Goal: Task Accomplishment & Management: Use online tool/utility

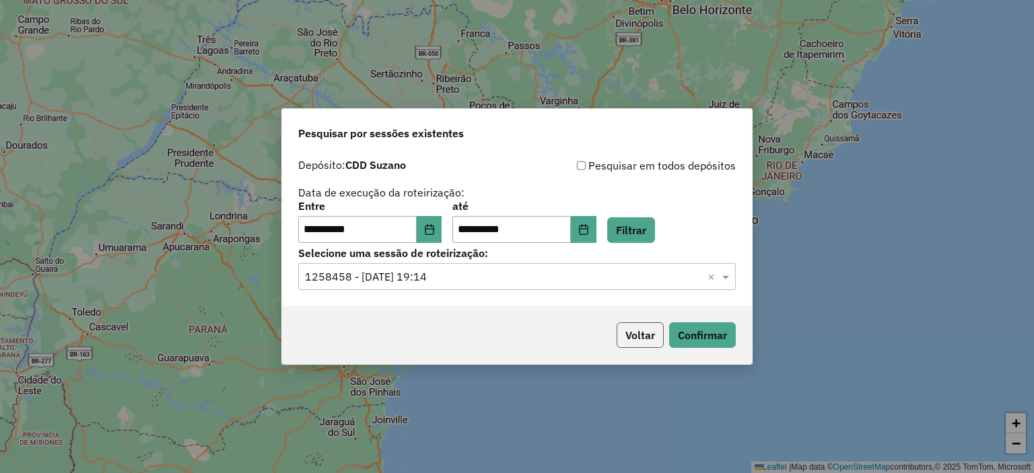
click at [646, 329] on button "Voltar" at bounding box center [640, 335] width 47 height 26
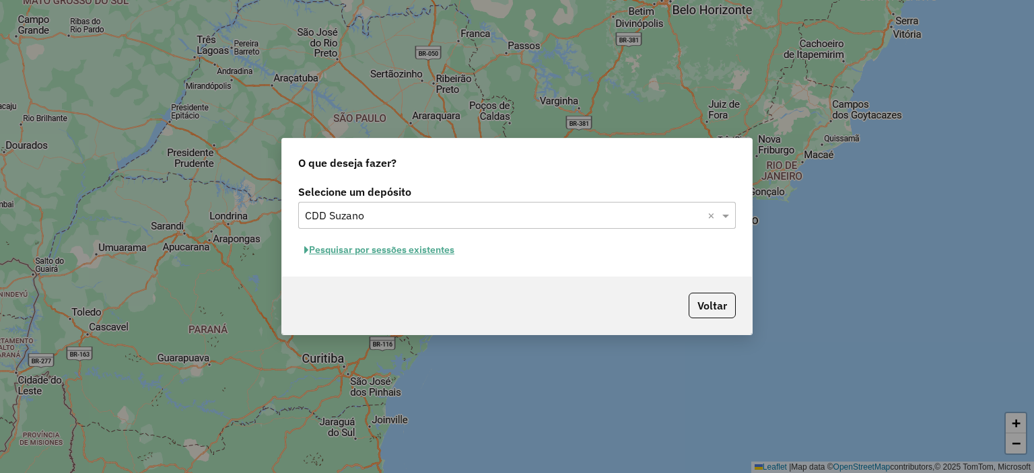
click at [683, 296] on p-footer "Voltar" at bounding box center [709, 306] width 53 height 26
click at [706, 302] on button "Voltar" at bounding box center [712, 306] width 47 height 26
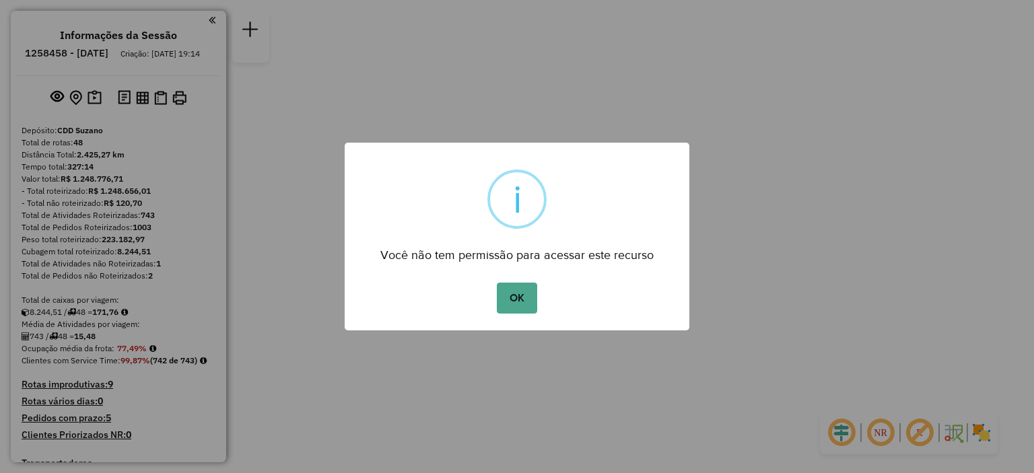
click at [493, 309] on div "OK No Cancel" at bounding box center [517, 298] width 345 height 38
click at [528, 309] on button "OK" at bounding box center [517, 298] width 40 height 31
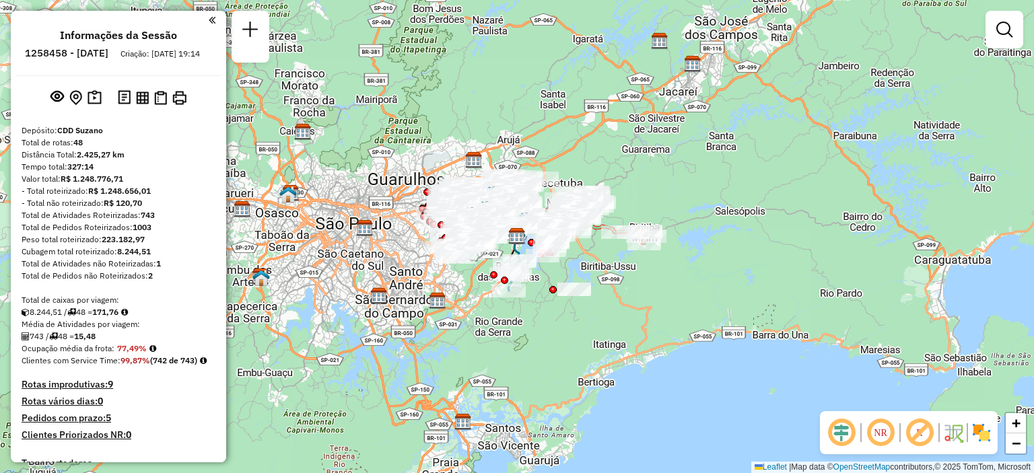
click at [983, 435] on img at bounding box center [982, 433] width 22 height 22
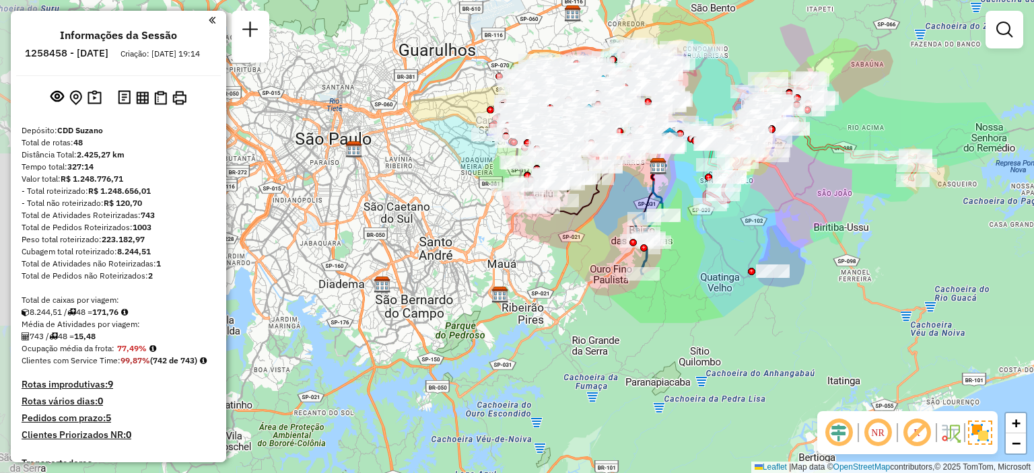
drag, startPoint x: 377, startPoint y: 303, endPoint x: 548, endPoint y: 273, distance: 173.6
click at [548, 273] on div "Janela de atendimento Grade de atendimento Capacidade Transportadoras Veículos …" at bounding box center [517, 236] width 1034 height 473
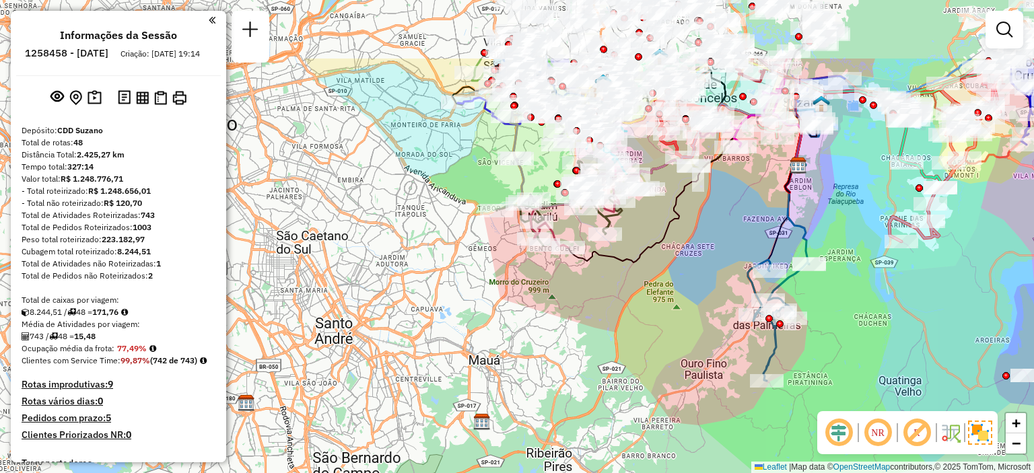
drag, startPoint x: 638, startPoint y: 268, endPoint x: 668, endPoint y: 374, distance: 109.8
click at [668, 374] on div "Janela de atendimento Grade de atendimento Capacidade Transportadoras Veículos …" at bounding box center [517, 236] width 1034 height 473
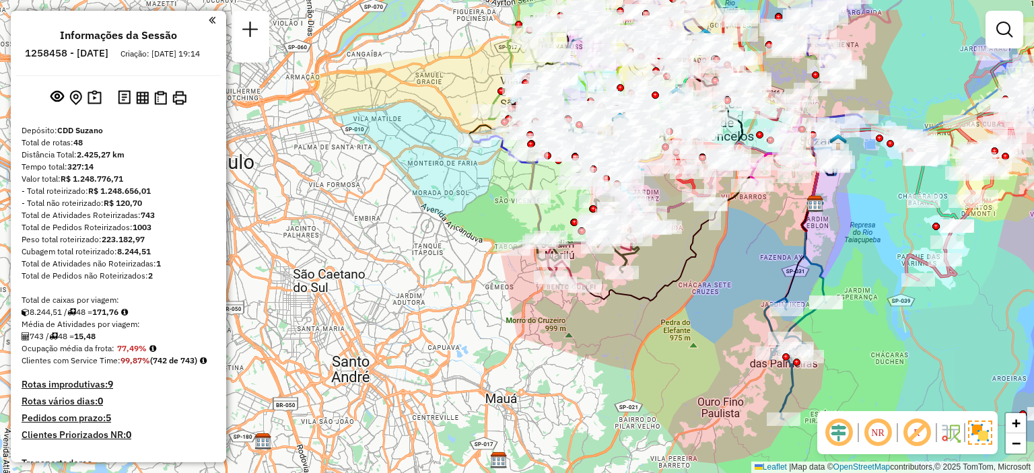
drag, startPoint x: 320, startPoint y: 185, endPoint x: 337, endPoint y: 223, distance: 41.9
click at [337, 223] on div "Janela de atendimento Grade de atendimento Capacidade Transportadoras Veículos …" at bounding box center [517, 236] width 1034 height 473
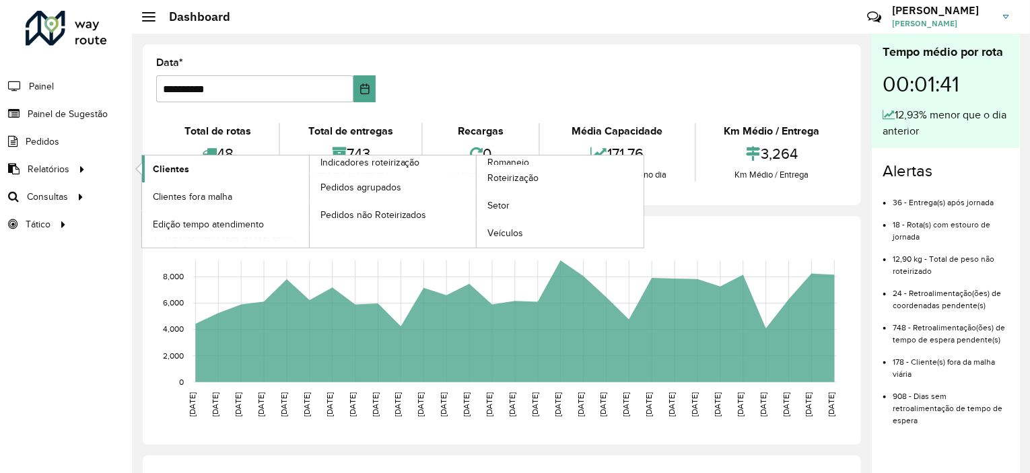
click at [178, 172] on span "Clientes" at bounding box center [171, 169] width 36 height 14
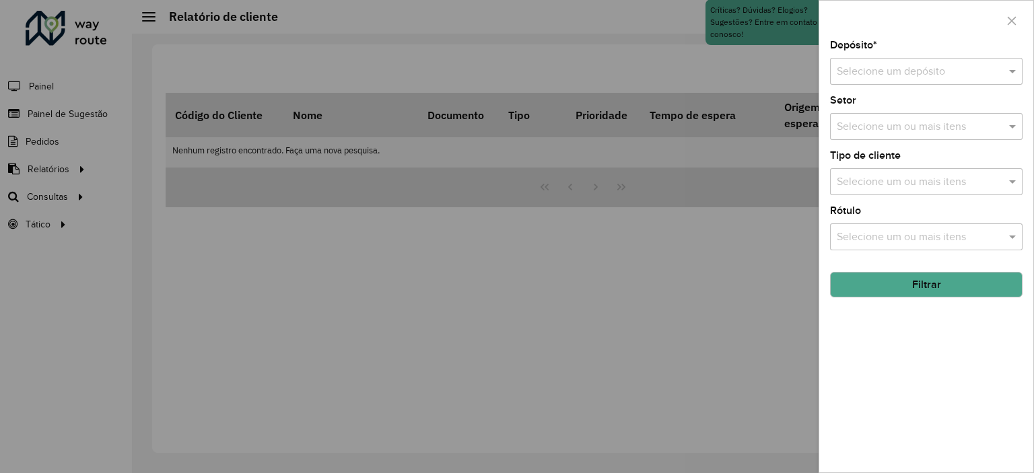
click at [908, 83] on div "Selecione um depósito" at bounding box center [926, 71] width 193 height 27
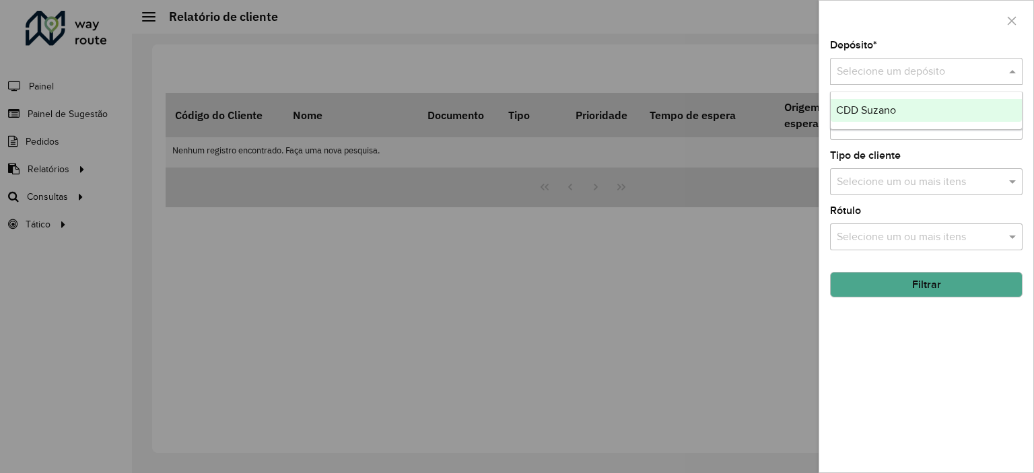
click at [895, 103] on div "CDD Suzano" at bounding box center [926, 110] width 191 height 23
click at [918, 110] on div "Setor Selecione um ou mais itens" at bounding box center [926, 118] width 193 height 44
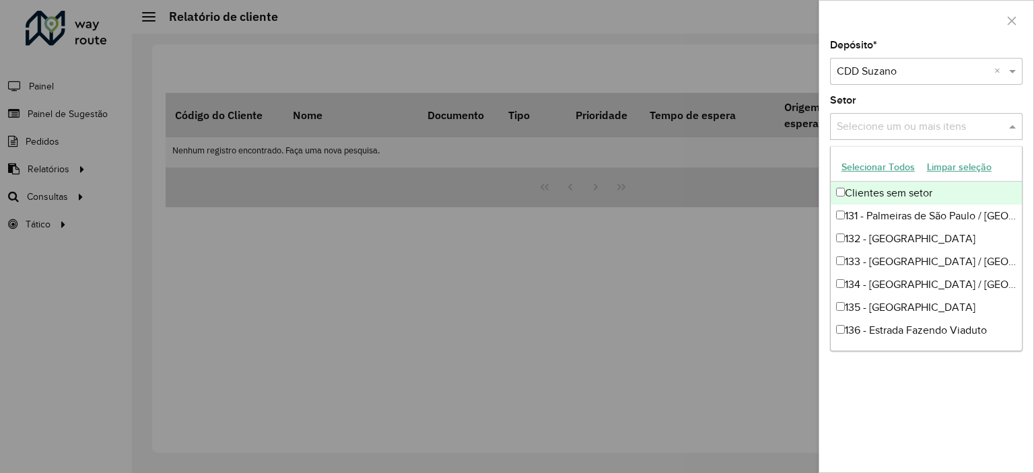
click at [929, 123] on input "text" at bounding box center [919, 127] width 172 height 16
click at [899, 171] on button "Selecionar Todos" at bounding box center [877, 167] width 85 height 21
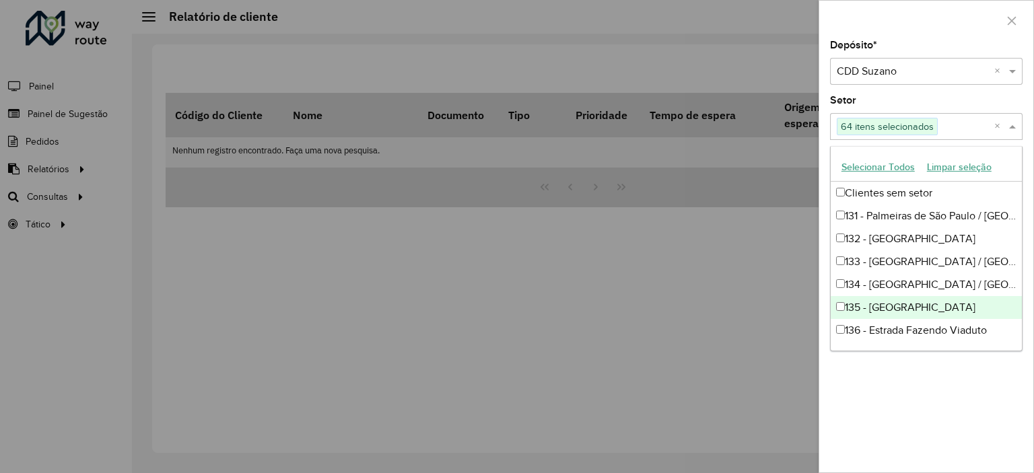
click at [988, 398] on div "Depósito * Selecione um depósito × CDD Suzano × Setor Selecione um ou mais iten…" at bounding box center [926, 256] width 214 height 432
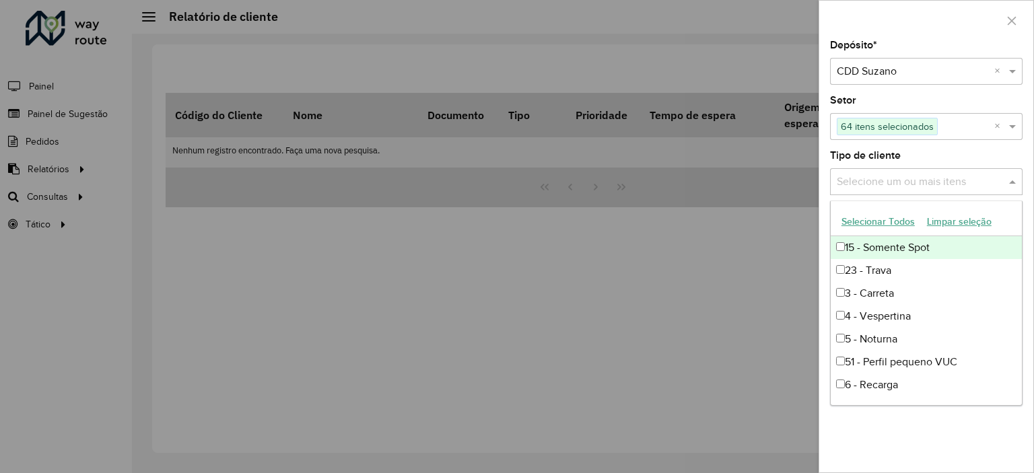
click at [945, 181] on input "text" at bounding box center [919, 182] width 172 height 16
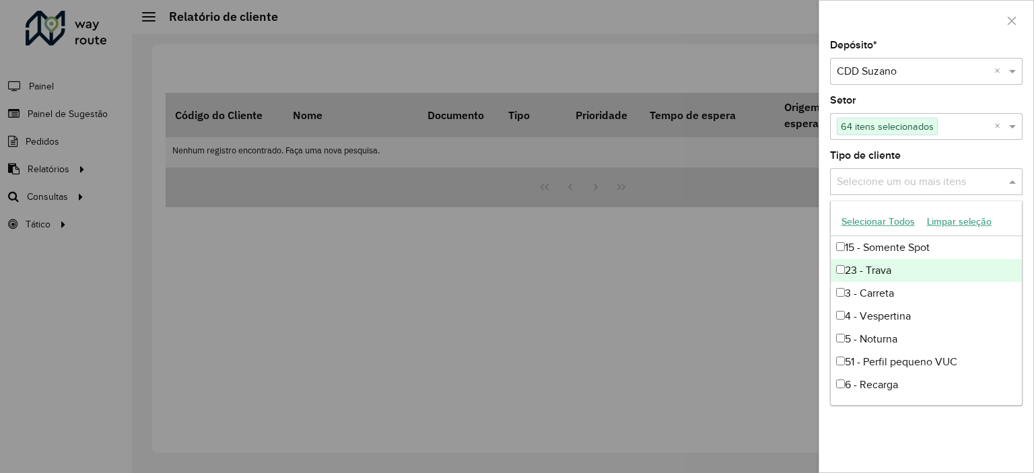
click at [872, 271] on div "23 - Trava" at bounding box center [926, 270] width 191 height 23
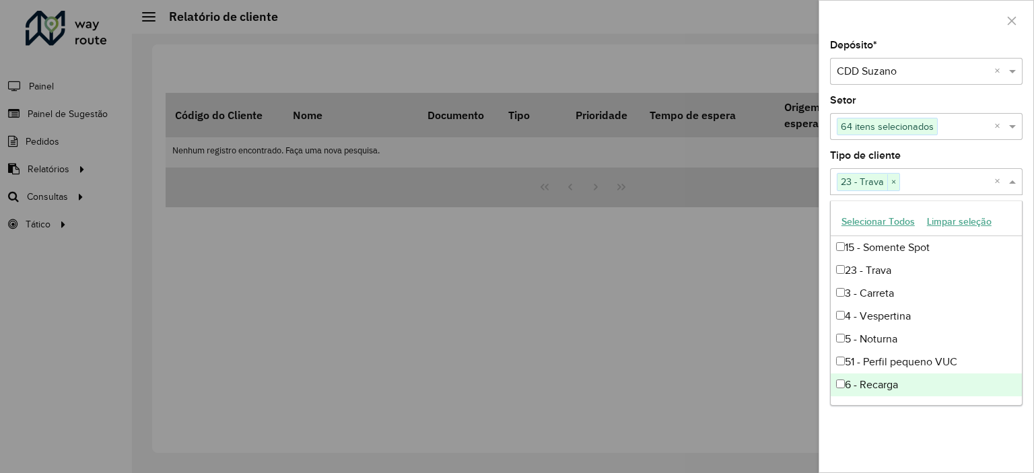
click at [889, 405] on ng-dropdown-panel "Selecionar Todos Limpar seleção 15 - Somente Spot 23 - Trava 3 - Carreta 4 - Ve…" at bounding box center [926, 303] width 193 height 205
click at [874, 406] on div "Depósito * Selecione um depósito × CDD Suzano × Setor Selecione um ou mais iten…" at bounding box center [926, 256] width 214 height 432
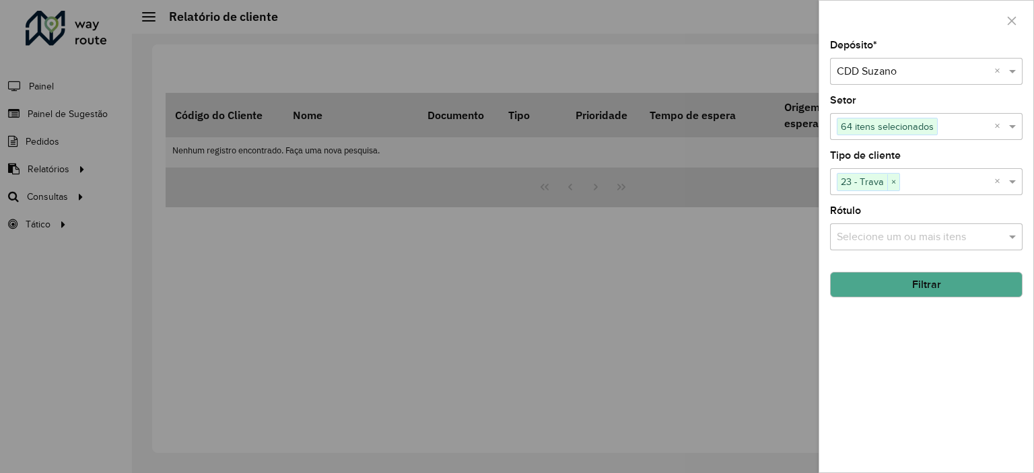
click at [495, 209] on div at bounding box center [517, 236] width 1034 height 473
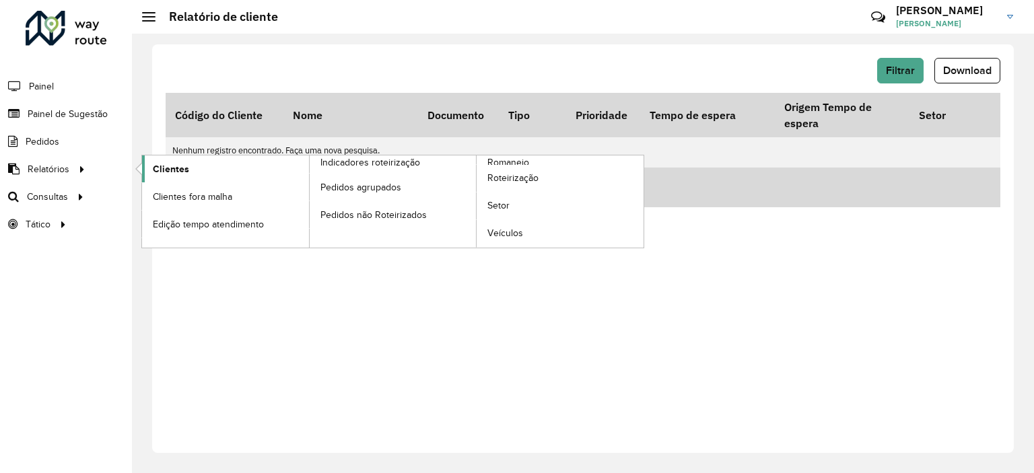
click at [188, 170] on link "Clientes" at bounding box center [225, 168] width 167 height 27
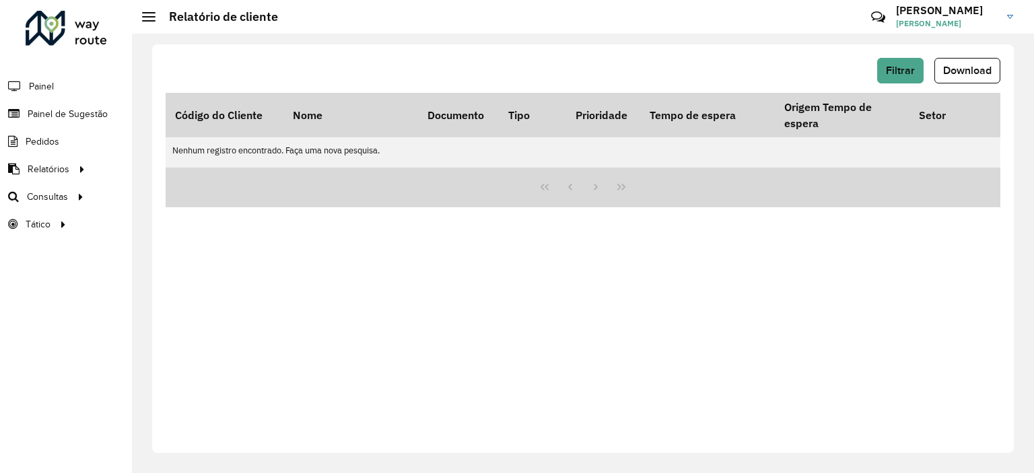
click at [681, 56] on div "Filtrar Download Código do Cliente Nome Documento Tipo Prioridade Tempo de espe…" at bounding box center [583, 248] width 862 height 409
click at [910, 72] on span "Filtrar" at bounding box center [900, 70] width 29 height 11
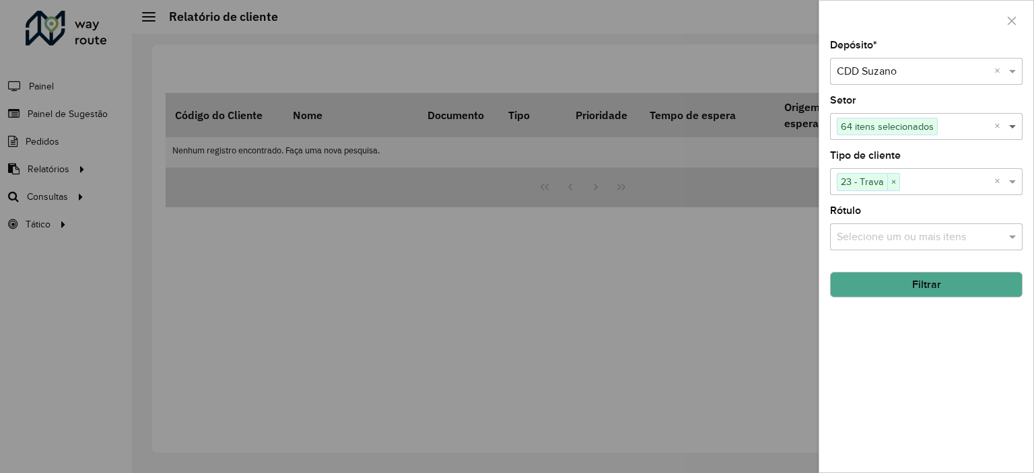
click at [1015, 127] on span at bounding box center [1014, 126] width 17 height 16
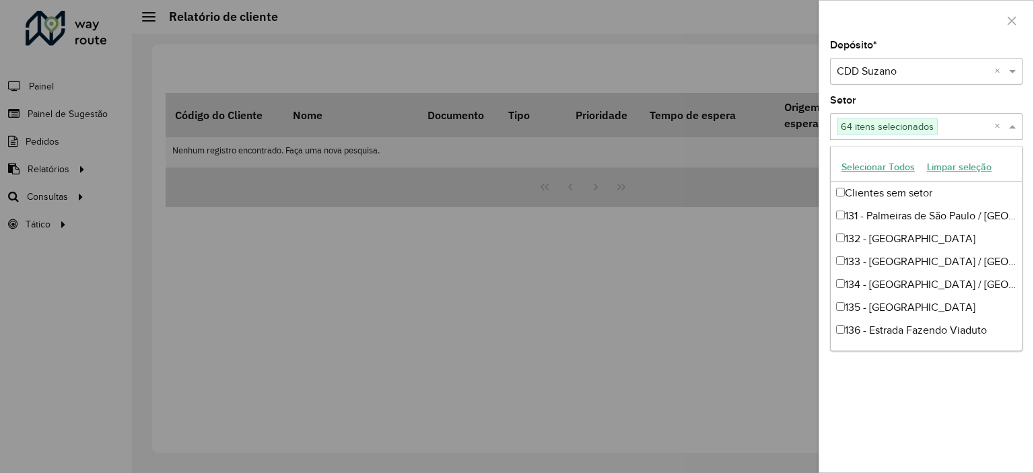
scroll to position [1303, 0]
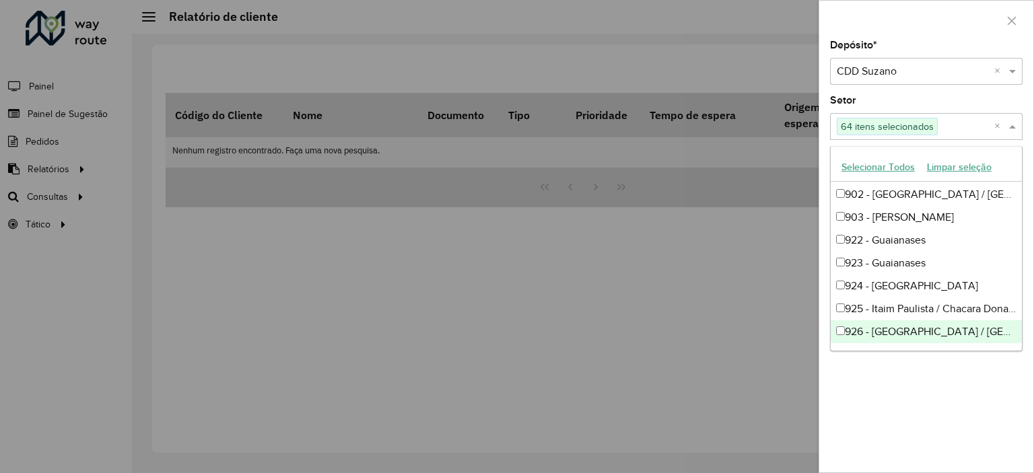
click at [1015, 127] on span at bounding box center [1014, 126] width 17 height 16
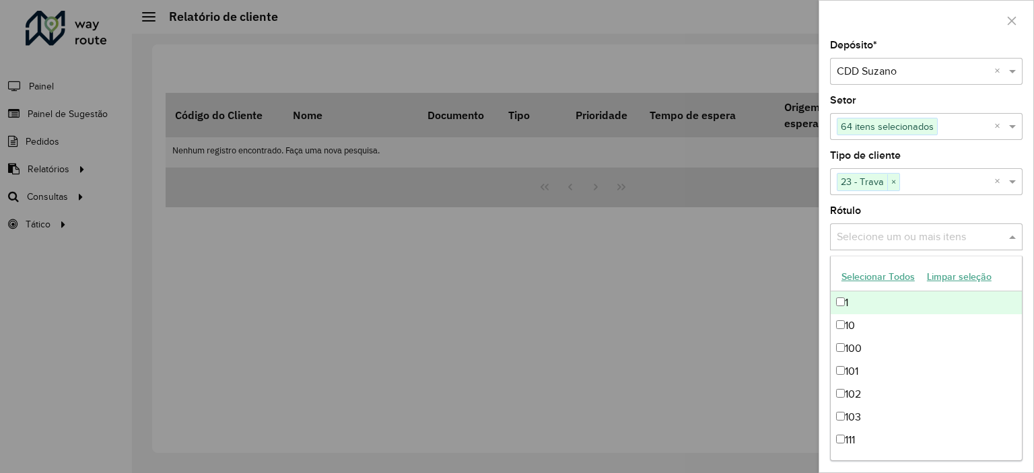
click at [999, 236] on input "text" at bounding box center [919, 238] width 172 height 16
click at [890, 273] on button "Selecionar Todos" at bounding box center [877, 277] width 85 height 21
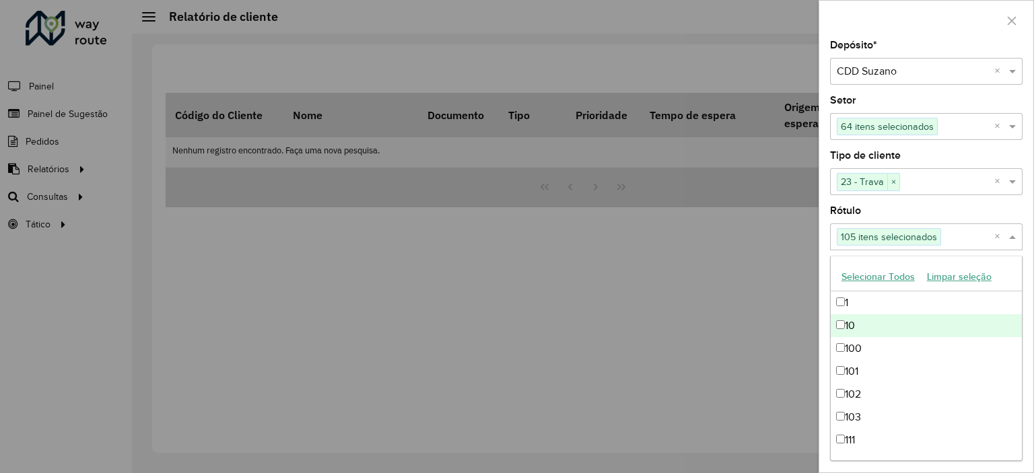
click at [825, 267] on div "Depósito * Selecione um depósito × CDD Suzano × Setor Selecione um ou mais iten…" at bounding box center [926, 256] width 214 height 432
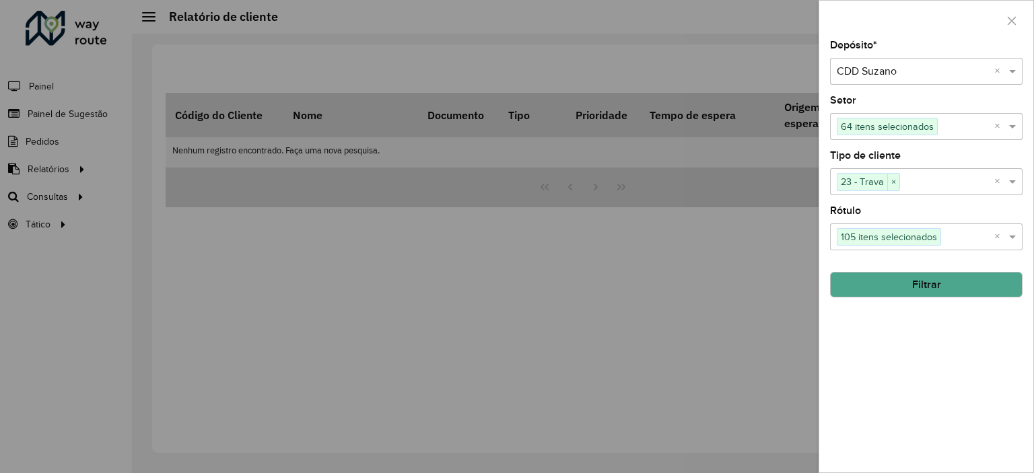
click at [921, 289] on button "Filtrar" at bounding box center [926, 285] width 193 height 26
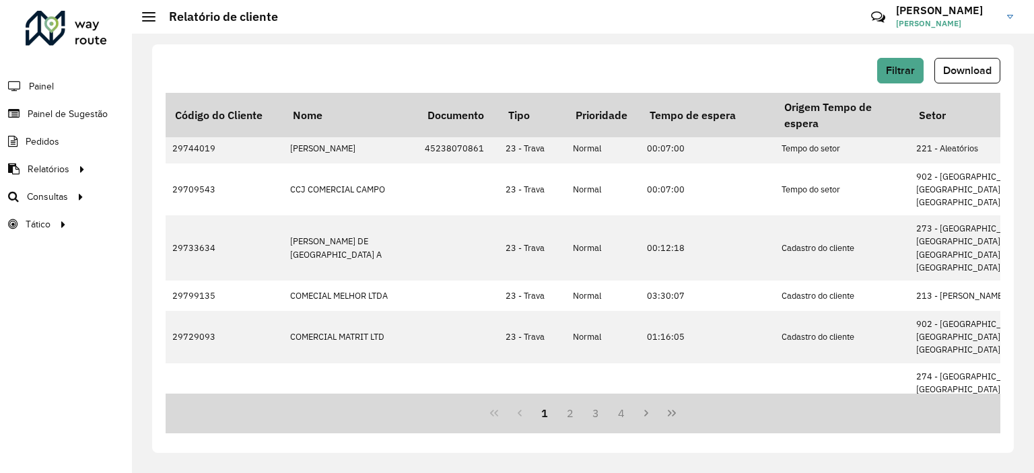
scroll to position [202, 0]
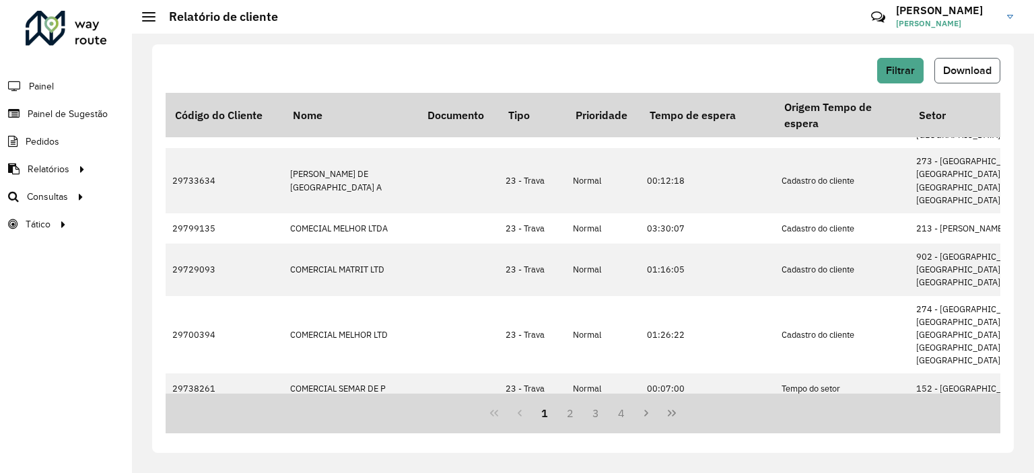
click at [975, 69] on span "Download" at bounding box center [967, 70] width 48 height 11
click at [160, 201] on span "Roteirização" at bounding box center [180, 197] width 55 height 14
click at [290, 41] on div "Filtrar Download Código do Cliente Nome Documento Tipo Prioridade Tempo de espe…" at bounding box center [583, 254] width 902 height 440
click at [156, 223] on span "Setores" at bounding box center [169, 224] width 33 height 14
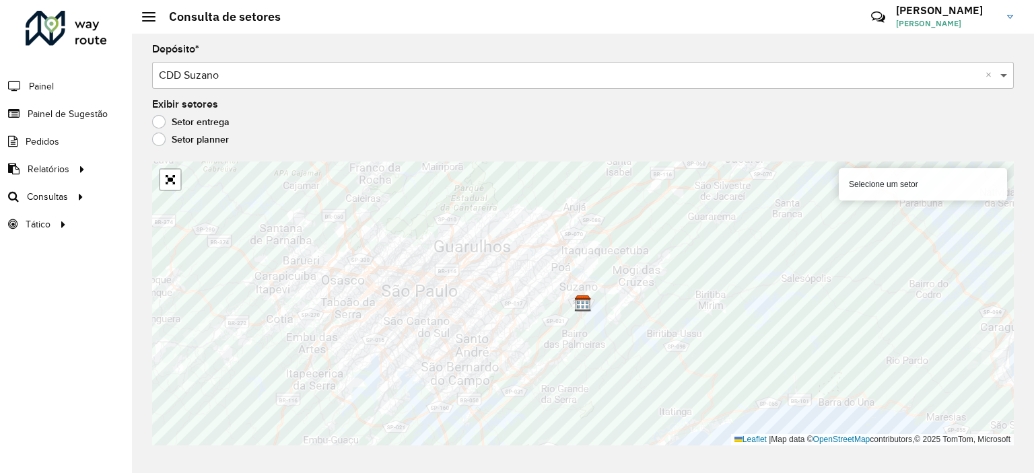
click at [1004, 73] on span at bounding box center [1005, 75] width 17 height 16
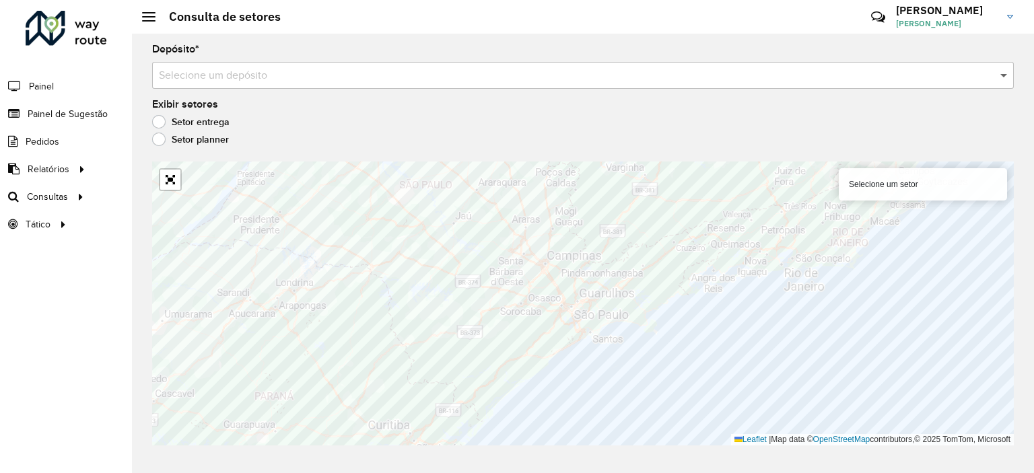
click at [1002, 75] on span at bounding box center [1005, 75] width 17 height 16
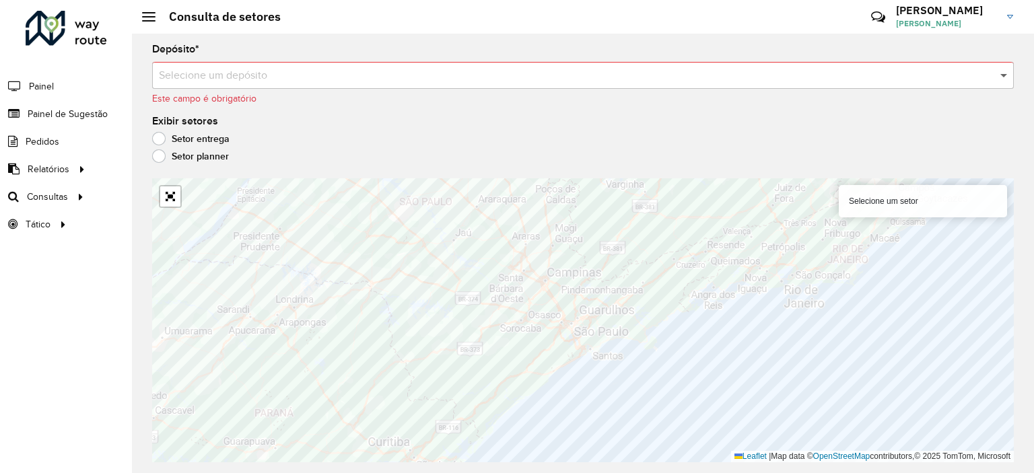
click at [1002, 75] on span at bounding box center [1005, 75] width 17 height 16
click at [988, 71] on div at bounding box center [583, 75] width 862 height 17
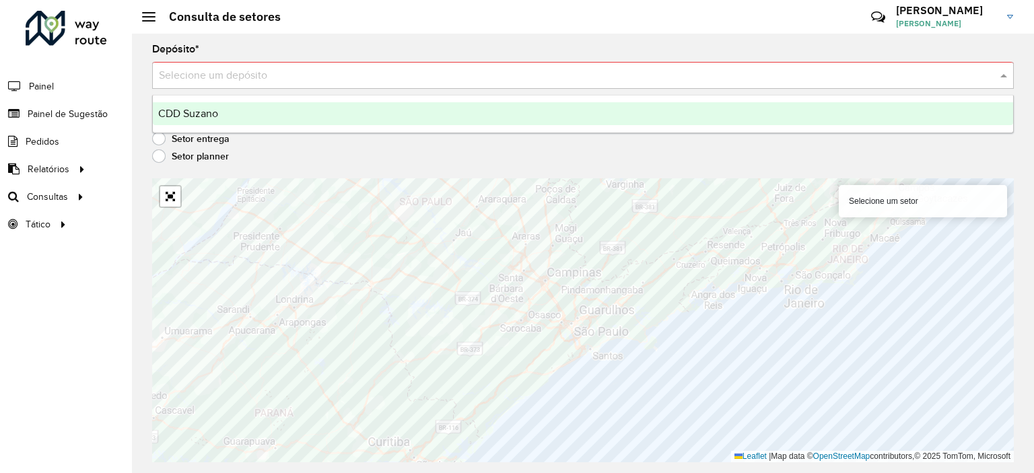
click at [751, 108] on div "CDD Suzano" at bounding box center [583, 113] width 860 height 23
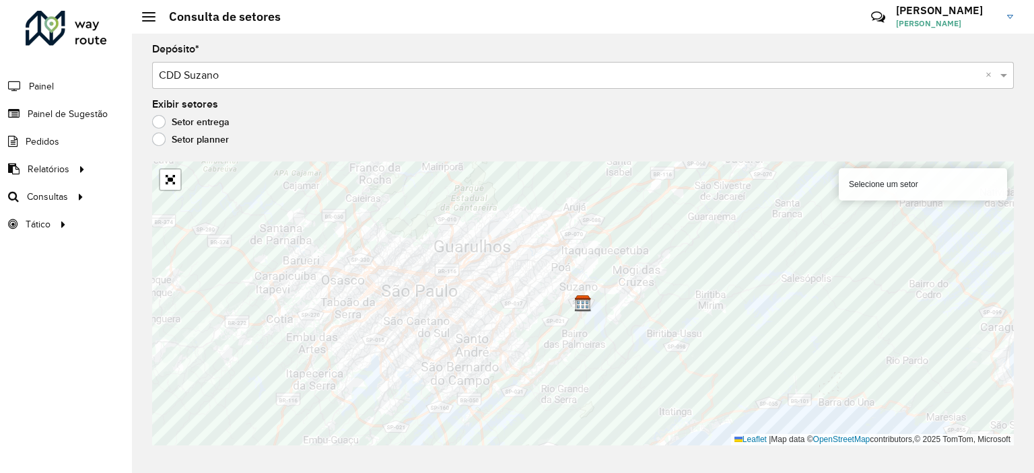
click at [166, 139] on label "Setor planner" at bounding box center [190, 139] width 77 height 13
click at [213, 116] on label "Setor entrega" at bounding box center [190, 121] width 77 height 13
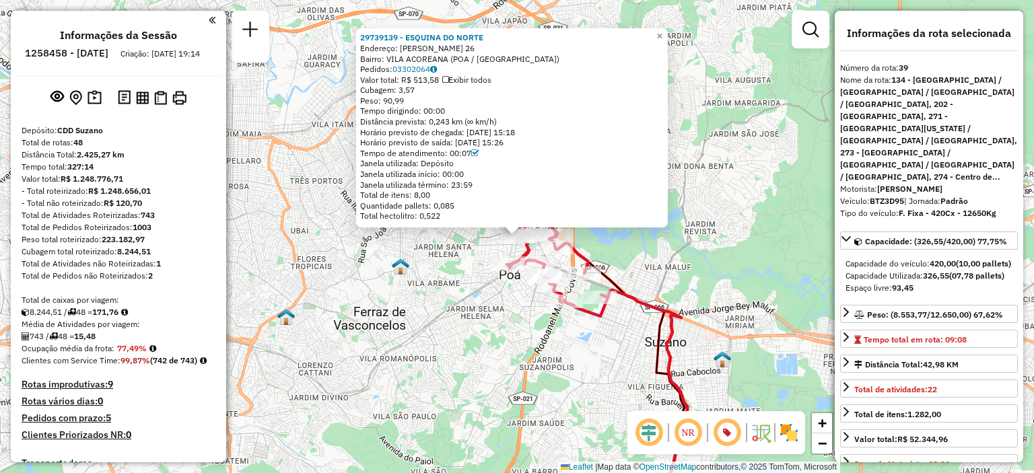
select select "**********"
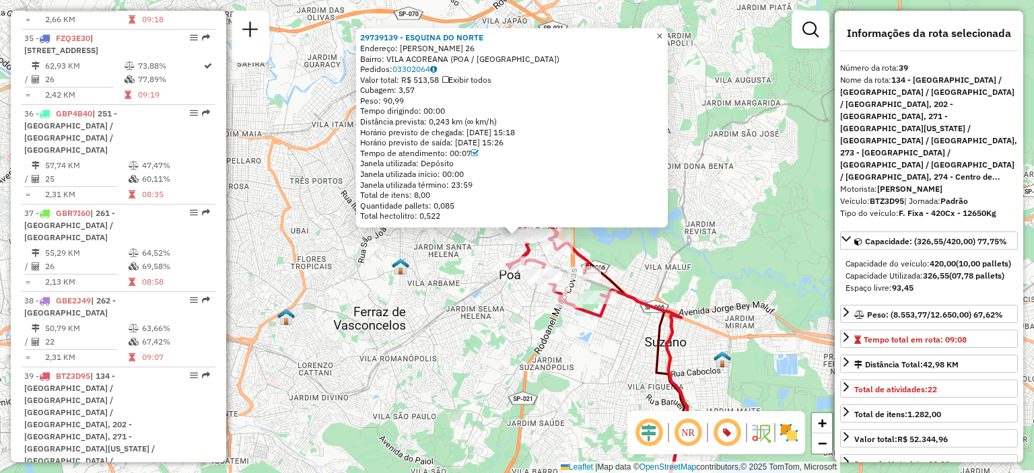
click at [662, 37] on span "×" at bounding box center [659, 35] width 6 height 11
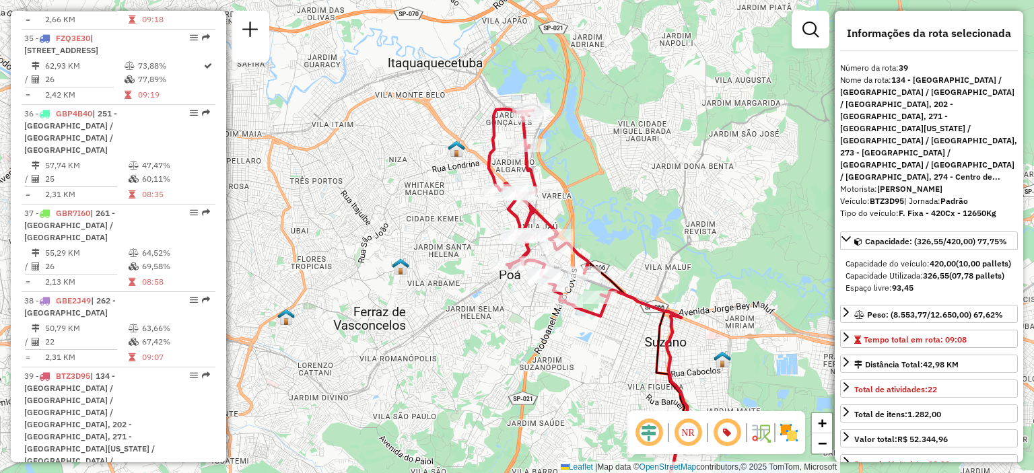
scroll to position [3258, 0]
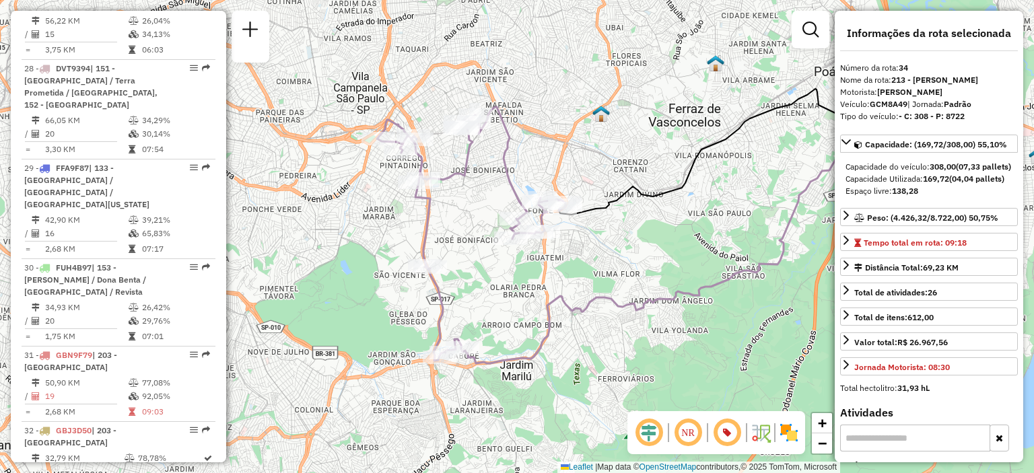
drag, startPoint x: 555, startPoint y: 318, endPoint x: 728, endPoint y: 308, distance: 173.3
click at [728, 308] on div "Janela de atendimento Grade de atendimento Capacidade Transportadoras Veículos …" at bounding box center [517, 236] width 1034 height 473
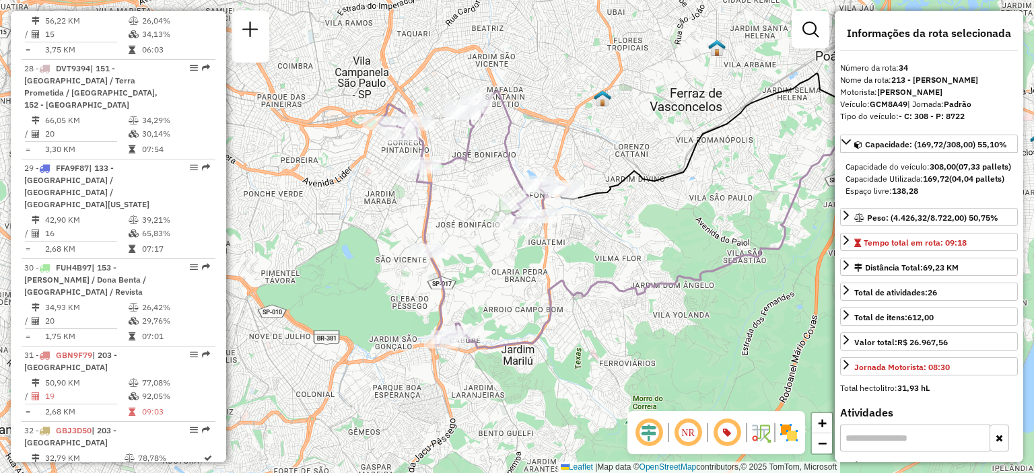
drag, startPoint x: 517, startPoint y: 292, endPoint x: 518, endPoint y: 277, distance: 15.5
click at [518, 277] on div "Janela de atendimento Grade de atendimento Capacidade Transportadoras Veículos …" at bounding box center [517, 236] width 1034 height 473
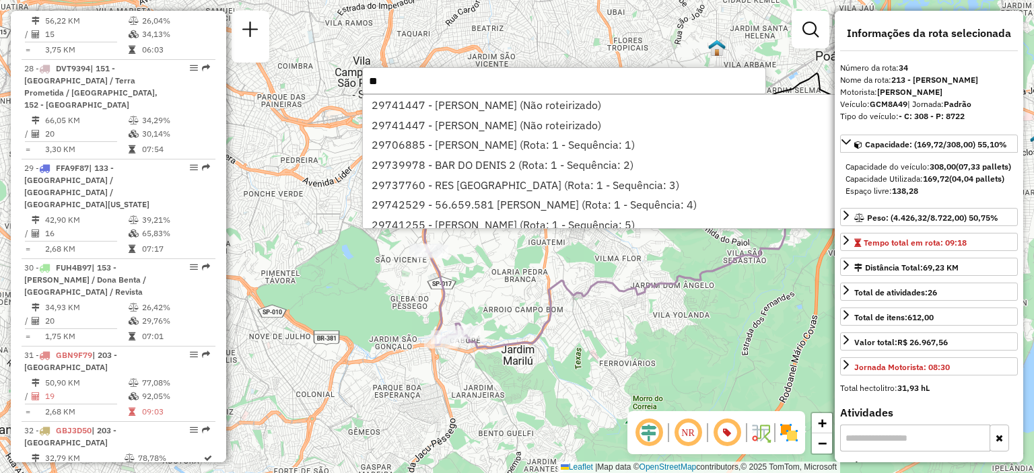
type input "*"
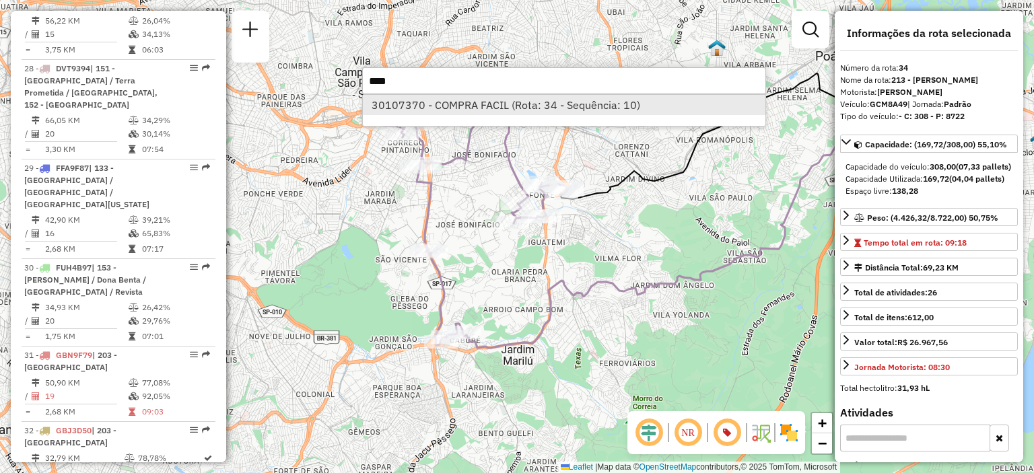
type input "****"
click at [534, 104] on li "30107370 - COMPRA FACIL (Rota: 34 - Sequência: 10)" at bounding box center [564, 105] width 403 height 20
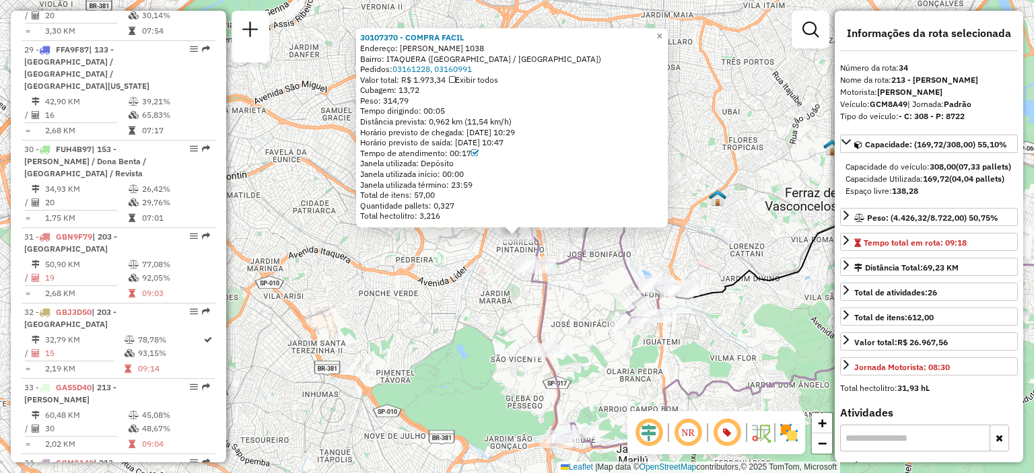
scroll to position [3476, 0]
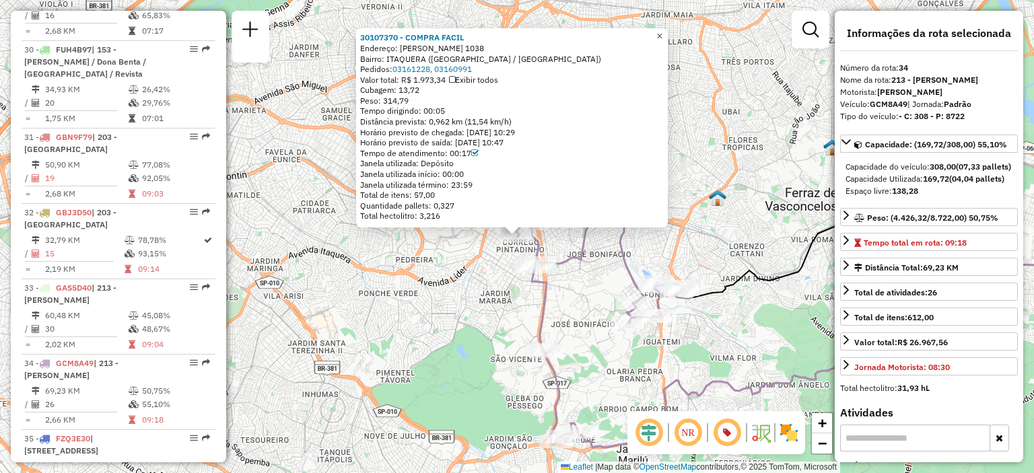
click at [662, 32] on span "×" at bounding box center [659, 35] width 6 height 11
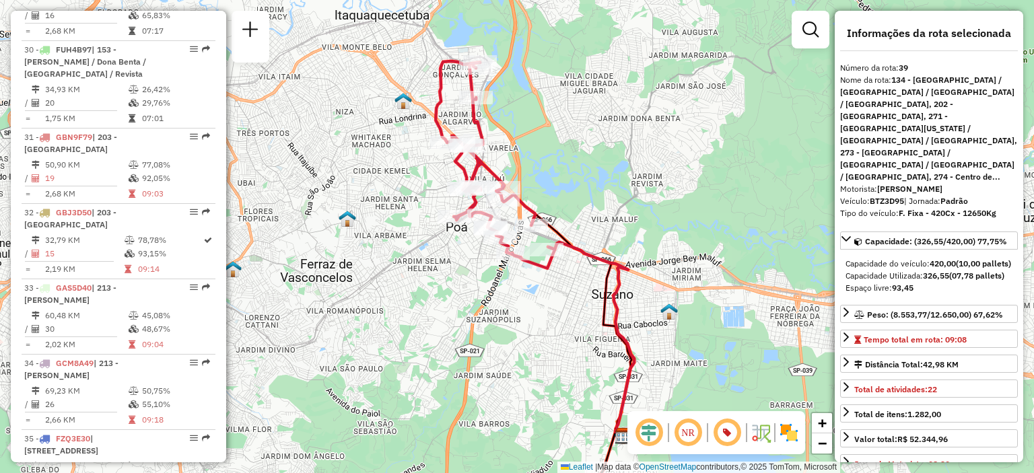
drag, startPoint x: 670, startPoint y: 234, endPoint x: 691, endPoint y: 275, distance: 46.7
click at [691, 275] on div "Janela de atendimento Grade de atendimento Capacidade Transportadoras Veículos …" at bounding box center [517, 236] width 1034 height 473
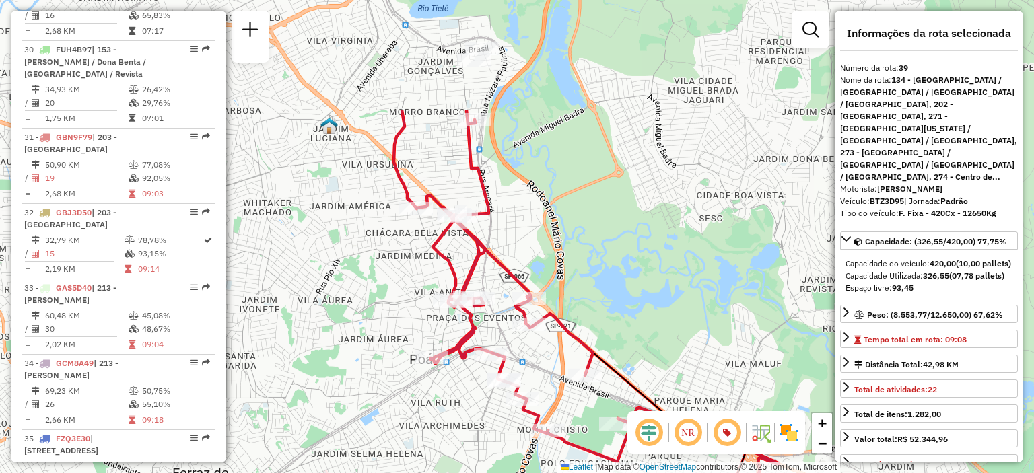
drag, startPoint x: 625, startPoint y: 201, endPoint x: 644, endPoint y: 223, distance: 28.6
click at [697, 291] on div "Janela de atendimento Grade de atendimento Capacidade Transportadoras Veículos …" at bounding box center [517, 236] width 1034 height 473
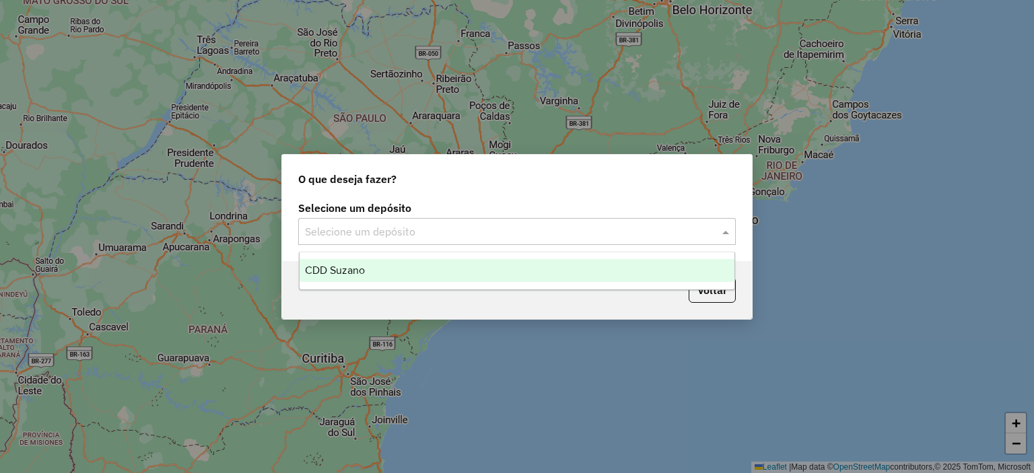
click at [547, 219] on div "Selecione um depósito" at bounding box center [517, 231] width 438 height 27
click at [442, 273] on div "CDD Suzano" at bounding box center [518, 270] width 436 height 23
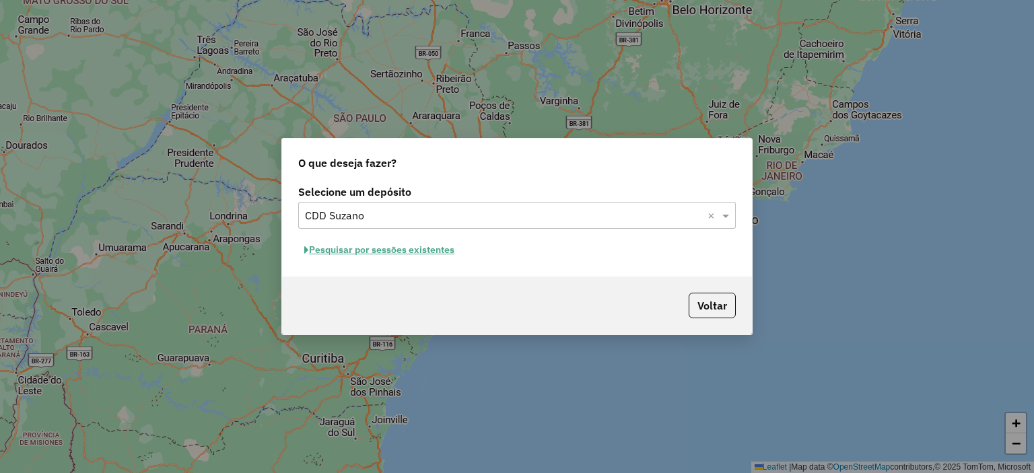
click at [345, 251] on button "Pesquisar por sessões existentes" at bounding box center [379, 250] width 162 height 21
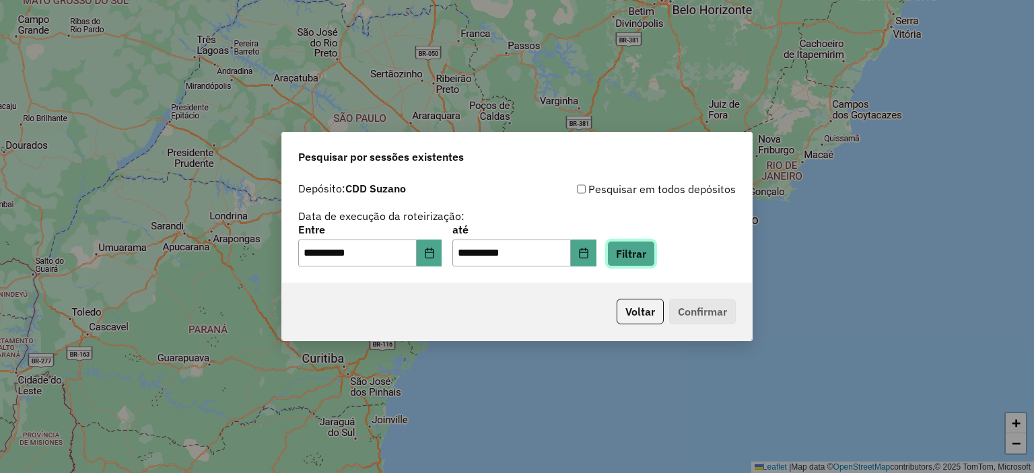
click at [655, 252] on button "Filtrar" at bounding box center [631, 254] width 48 height 26
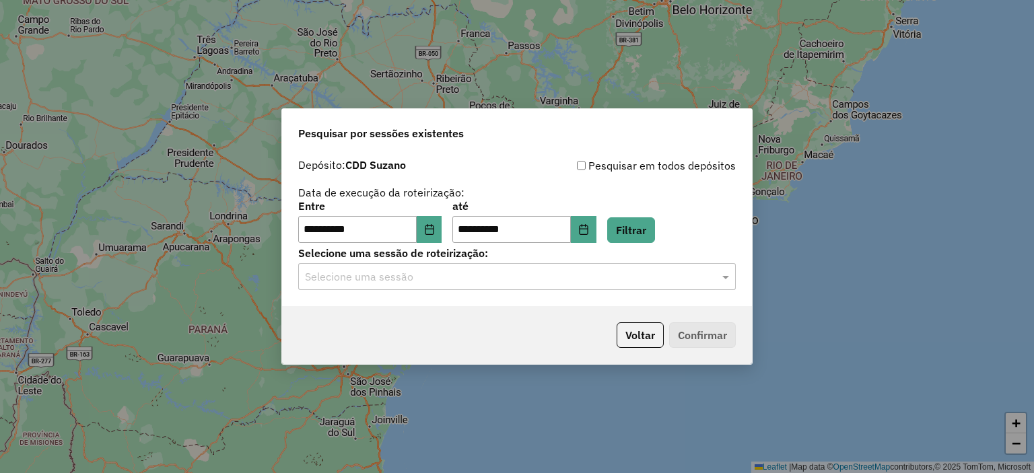
click at [685, 303] on div "**********" at bounding box center [517, 229] width 470 height 154
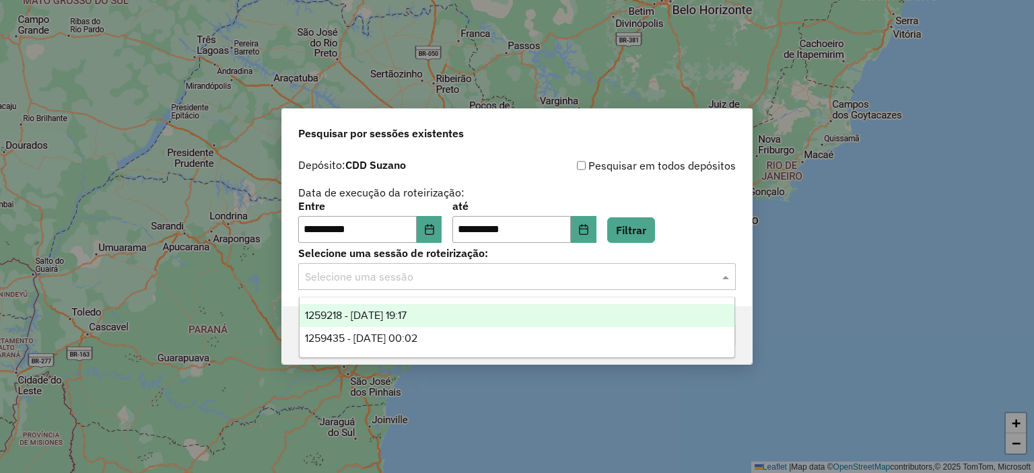
click at [699, 285] on div "Selecione uma sessão" at bounding box center [517, 276] width 438 height 27
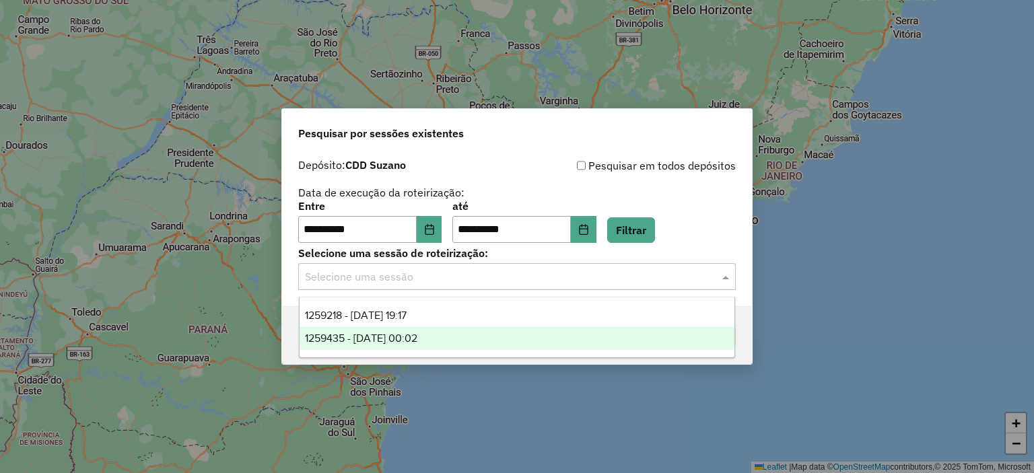
click at [417, 333] on span "1259435 - 04/09/2025 00:02" at bounding box center [361, 338] width 112 height 11
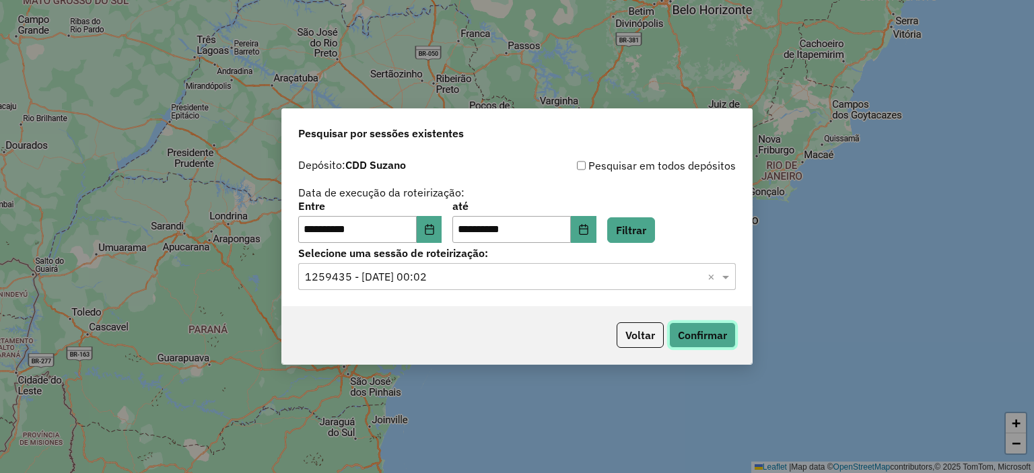
click at [689, 328] on button "Confirmar" at bounding box center [702, 335] width 67 height 26
click at [520, 276] on input "text" at bounding box center [503, 277] width 397 height 16
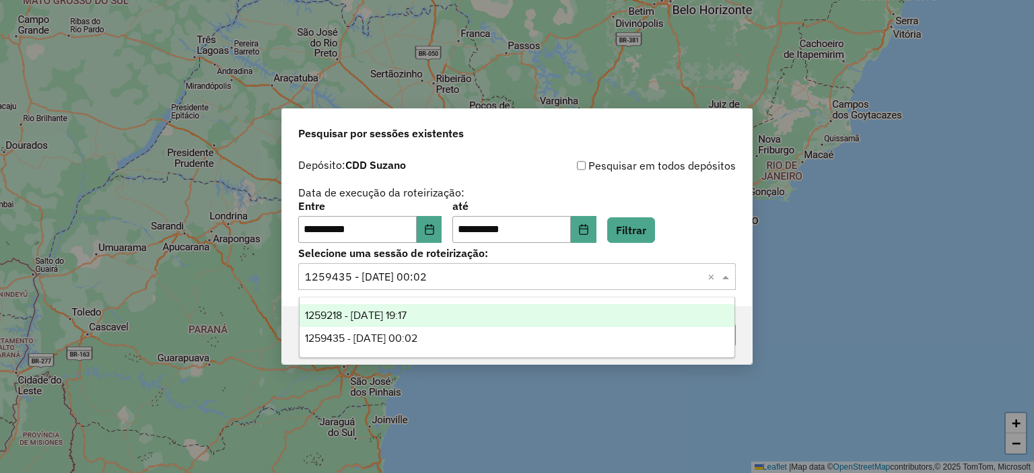
click at [404, 320] on span "1259218 - 04/09/2025 19:17" at bounding box center [356, 315] width 102 height 11
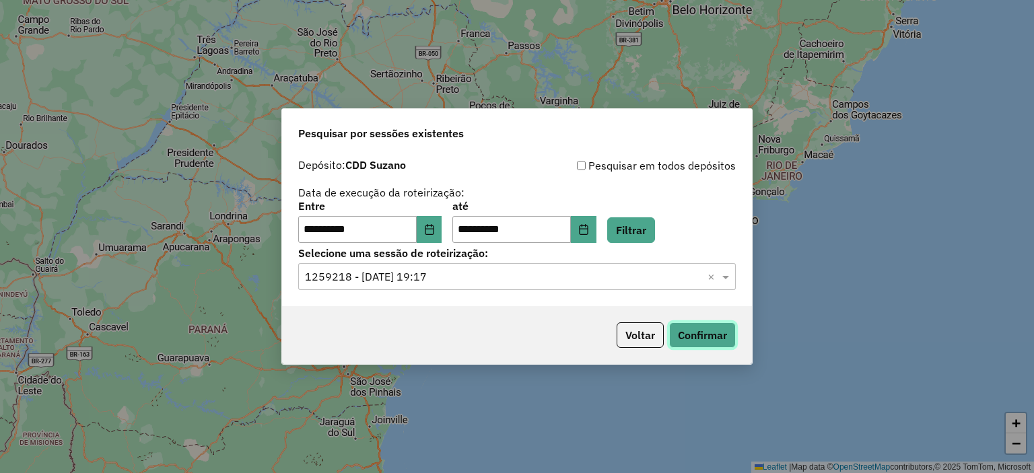
click at [716, 343] on button "Confirmar" at bounding box center [702, 335] width 67 height 26
click at [501, 275] on input "text" at bounding box center [503, 277] width 397 height 16
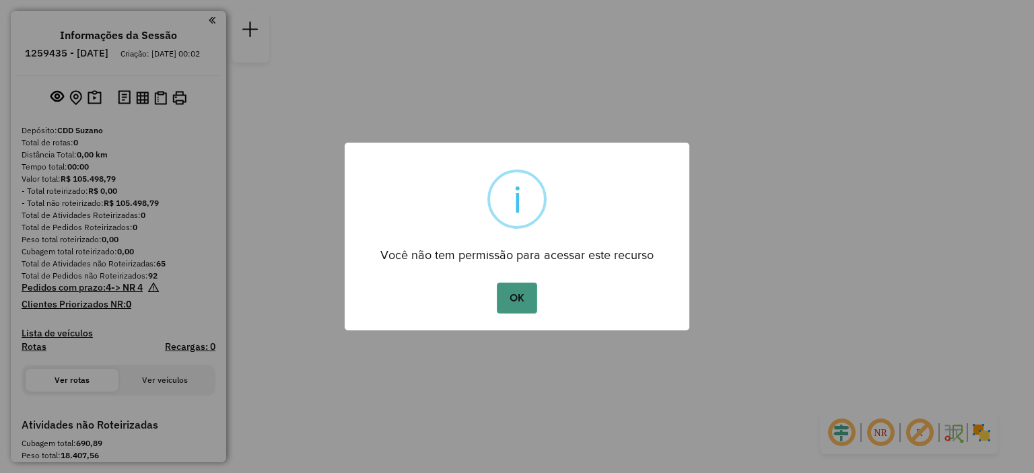
click at [524, 294] on button "OK" at bounding box center [517, 298] width 40 height 31
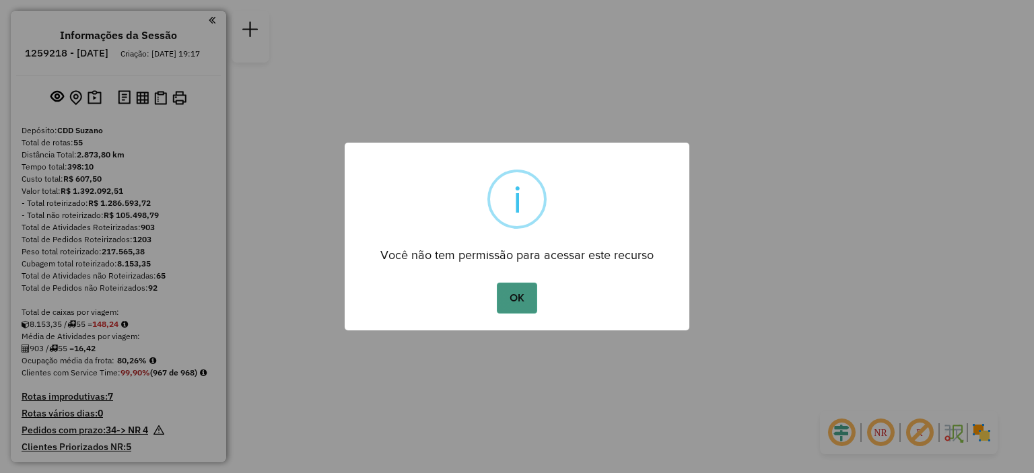
click at [522, 296] on button "OK" at bounding box center [517, 298] width 40 height 31
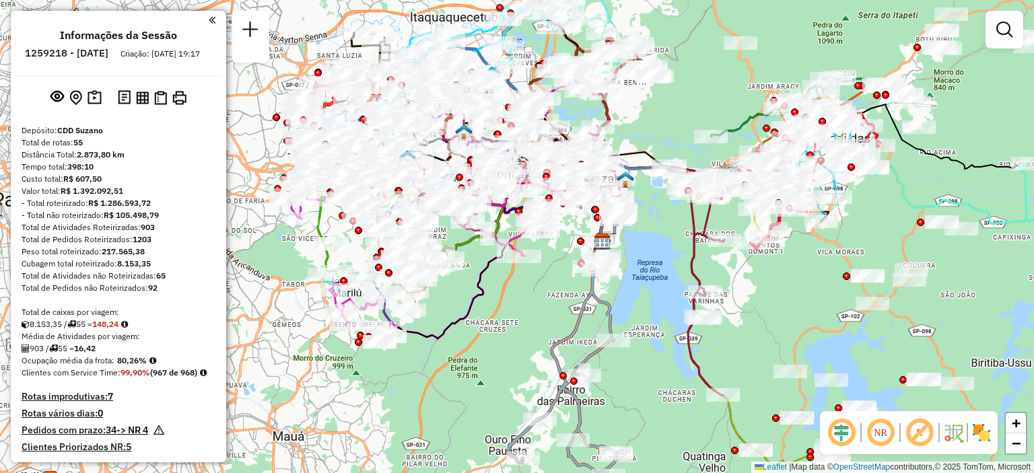
click at [516, 316] on div "Janela de atendimento Grade de atendimento Capacidade Transportadoras Veículos …" at bounding box center [517, 236] width 1034 height 473
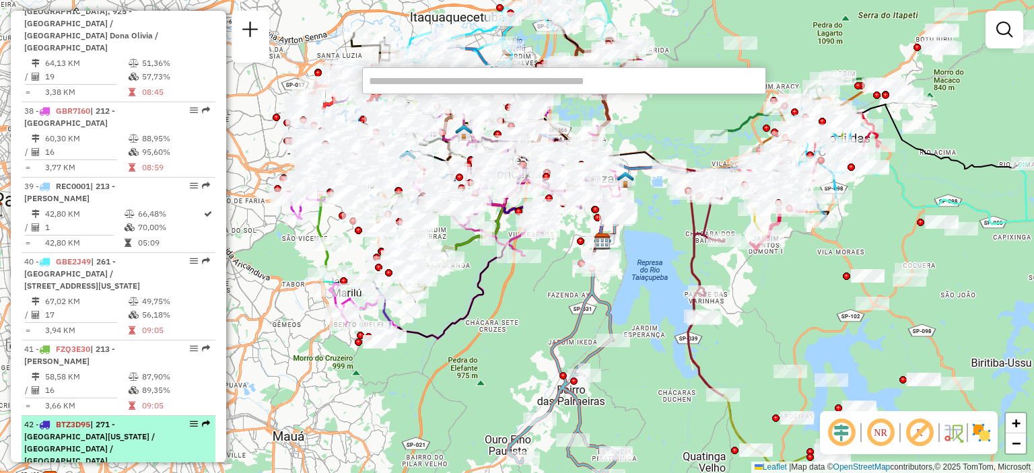
click at [190, 420] on em at bounding box center [194, 424] width 8 height 8
select select "**********"
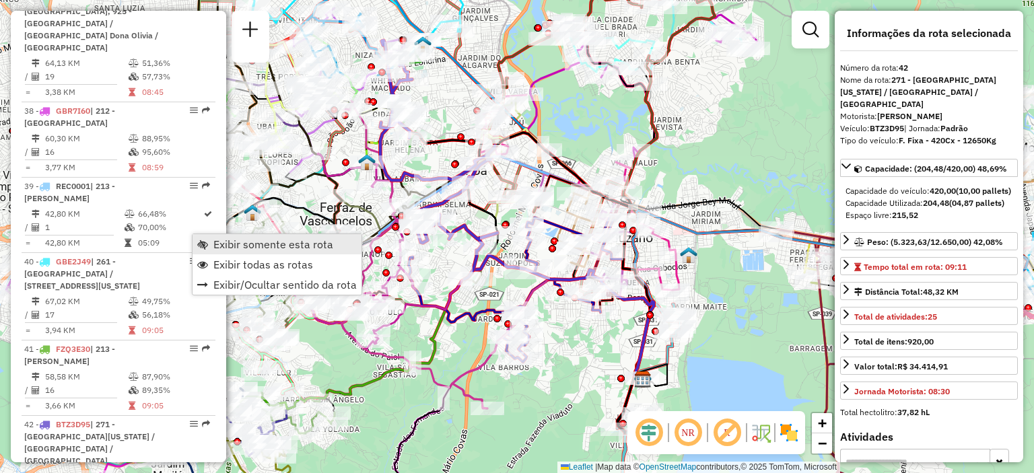
click at [231, 250] on span "Exibir somente esta rota" at bounding box center [273, 244] width 120 height 11
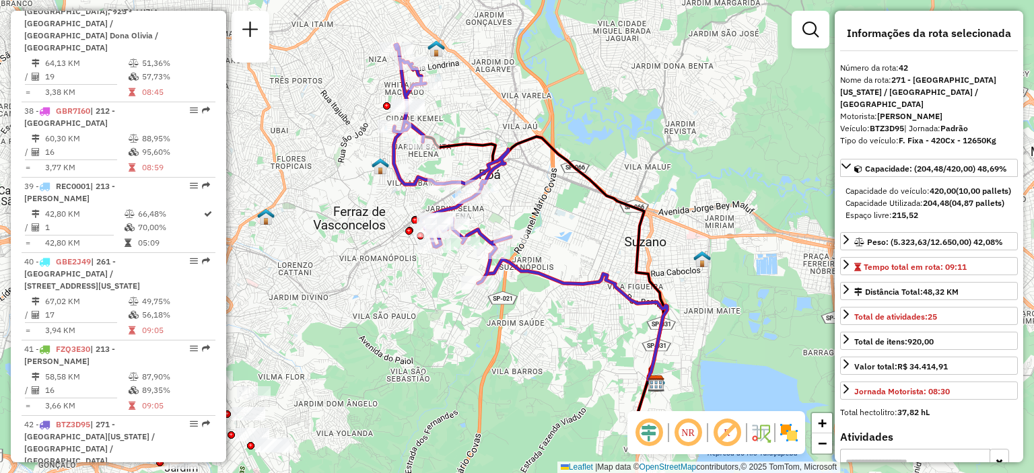
drag, startPoint x: 342, startPoint y: 323, endPoint x: 413, endPoint y: 333, distance: 72.1
click at [413, 333] on div "Janela de atendimento Grade de atendimento Capacidade Transportadoras Veículos …" at bounding box center [517, 236] width 1034 height 473
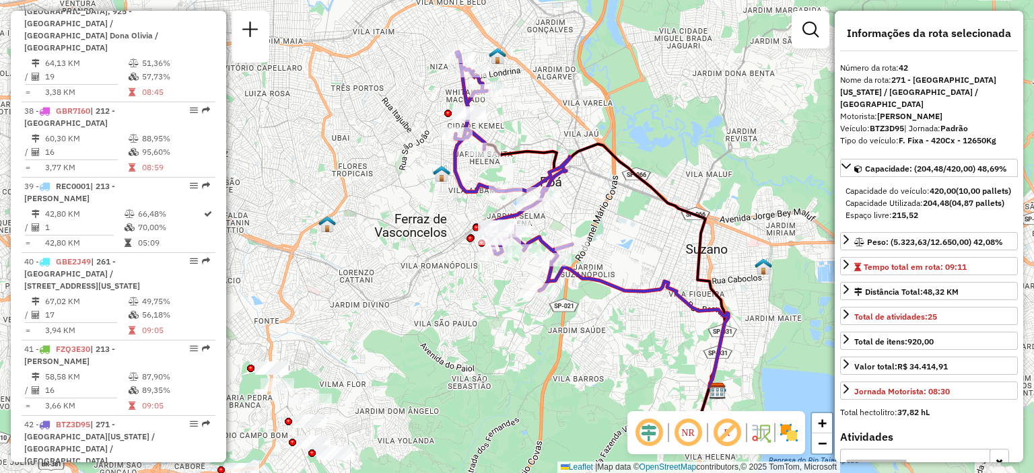
click at [732, 430] on em at bounding box center [727, 433] width 32 height 32
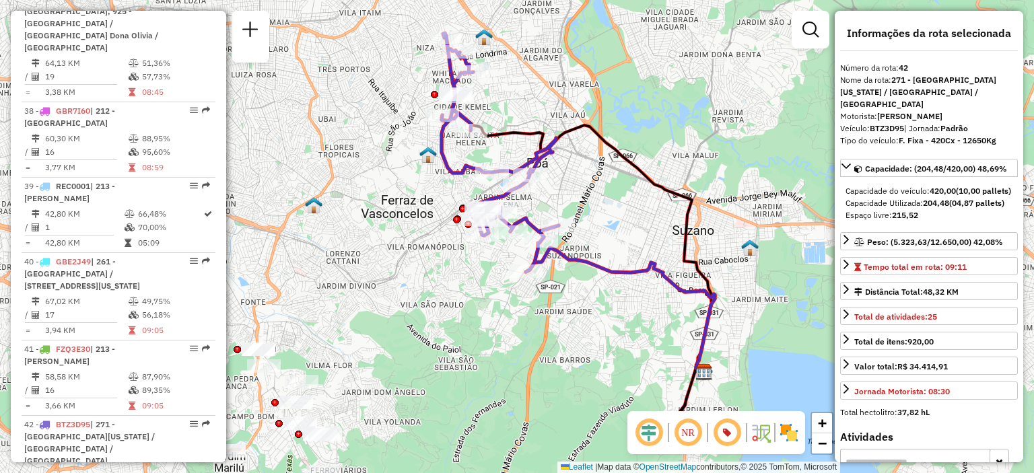
drag, startPoint x: 625, startPoint y: 236, endPoint x: 604, endPoint y: 204, distance: 38.5
click at [604, 204] on div "Janela de atendimento Grade de atendimento Capacidade Transportadoras Veículos …" at bounding box center [517, 236] width 1034 height 473
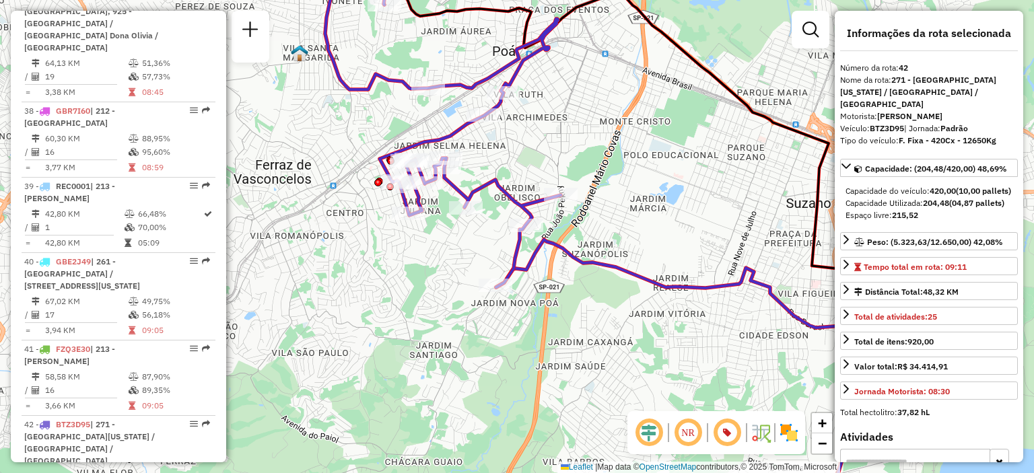
drag, startPoint x: 561, startPoint y: 265, endPoint x: 584, endPoint y: 286, distance: 31.9
click at [581, 301] on div "Janela de atendimento Grade de atendimento Capacidade Transportadoras Veículos …" at bounding box center [517, 236] width 1034 height 473
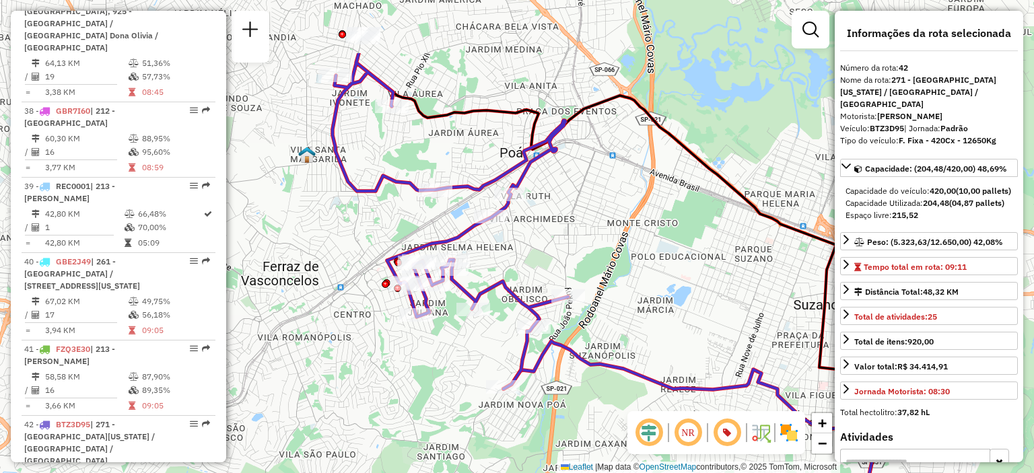
drag, startPoint x: 647, startPoint y: 148, endPoint x: 654, endPoint y: 248, distance: 100.5
click at [654, 248] on div "Janela de atendimento Grade de atendimento Capacidade Transportadoras Veículos …" at bounding box center [517, 236] width 1034 height 473
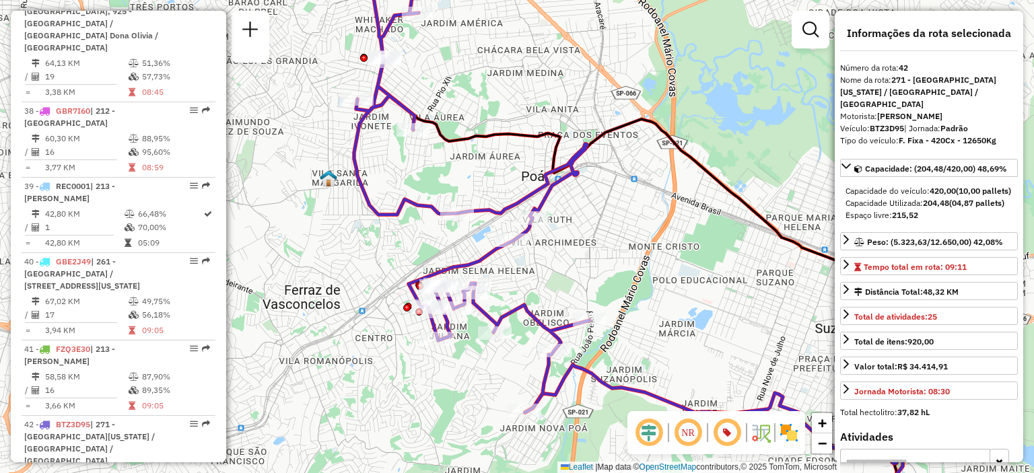
drag, startPoint x: 627, startPoint y: 202, endPoint x: 649, endPoint y: 226, distance: 31.9
click at [649, 226] on div "Janela de atendimento Grade de atendimento Capacidade Transportadoras Veículos …" at bounding box center [517, 236] width 1034 height 473
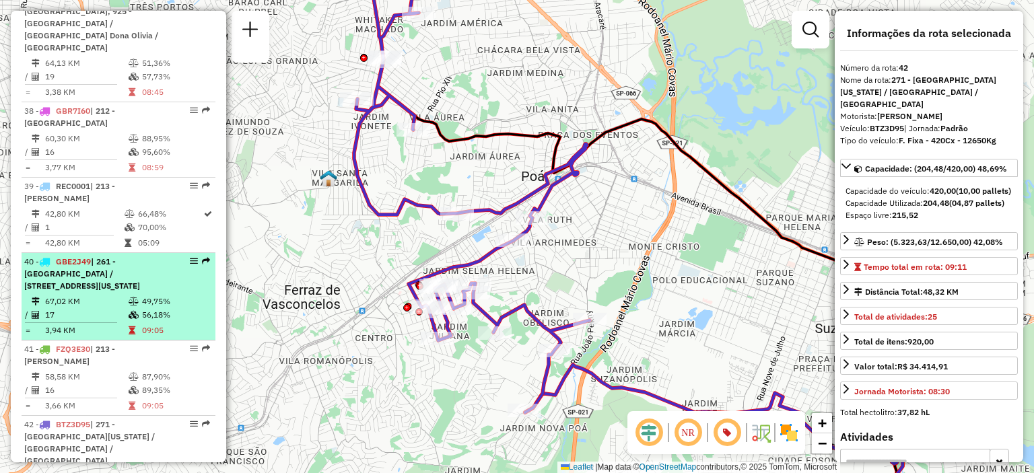
click at [196, 257] on div at bounding box center [190, 261] width 40 height 8
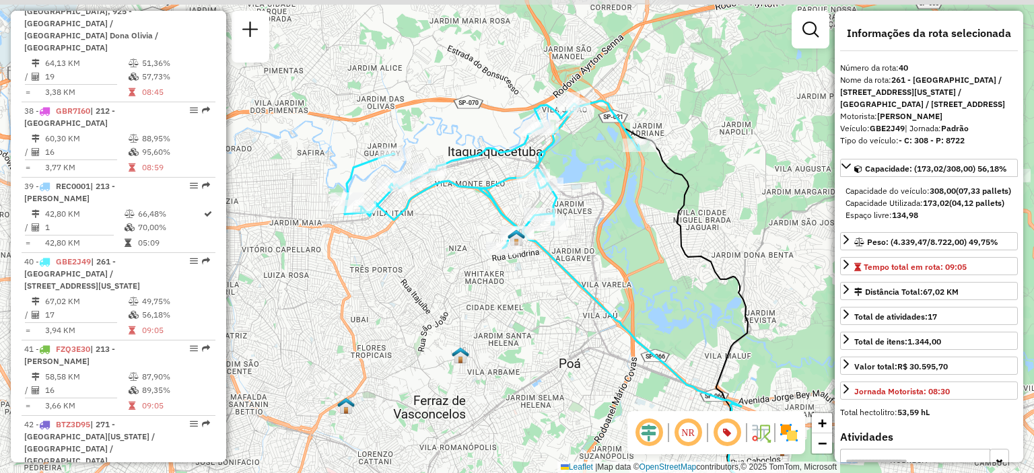
drag, startPoint x: 473, startPoint y: 246, endPoint x: 525, endPoint y: 310, distance: 82.7
click at [525, 310] on div "Janela de atendimento Grade de atendimento Capacidade Transportadoras Veículos …" at bounding box center [517, 236] width 1034 height 473
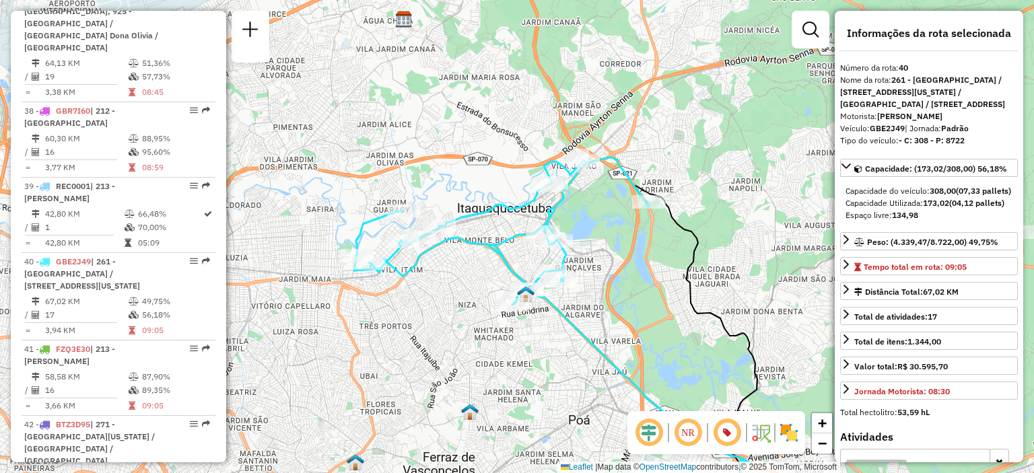
click at [646, 274] on div "Janela de atendimento Grade de atendimento Capacidade Transportadoras Veículos …" at bounding box center [517, 236] width 1034 height 473
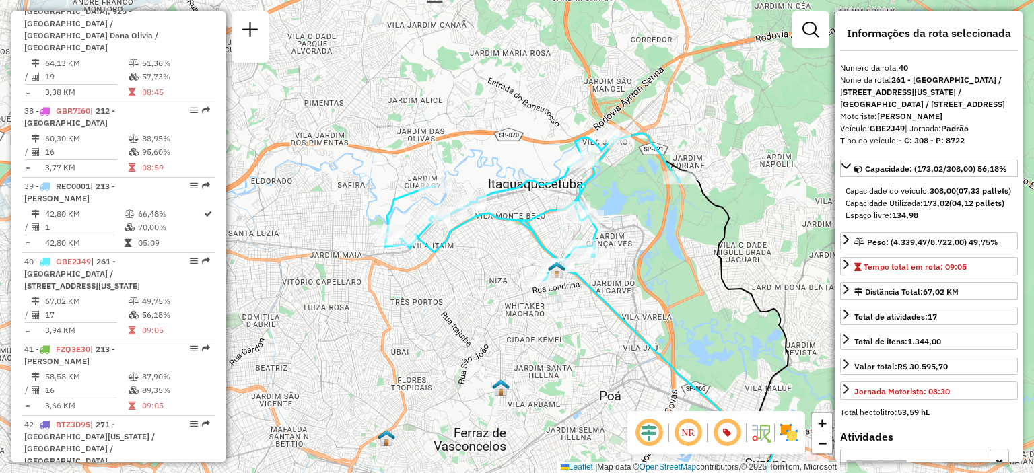
drag, startPoint x: 737, startPoint y: 271, endPoint x: 690, endPoint y: 252, distance: 50.5
click at [690, 252] on div "Janela de atendimento Grade de atendimento Capacidade Transportadoras Veículos …" at bounding box center [517, 236] width 1034 height 473
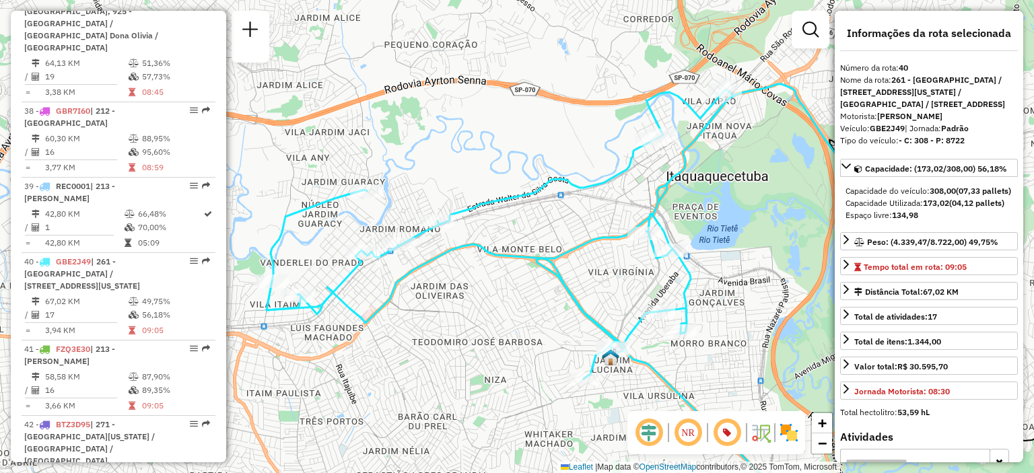
drag, startPoint x: 620, startPoint y: 213, endPoint x: 755, endPoint y: 242, distance: 137.7
click at [755, 242] on div "Janela de atendimento Grade de atendimento Capacidade Transportadoras Veículos …" at bounding box center [517, 236] width 1034 height 473
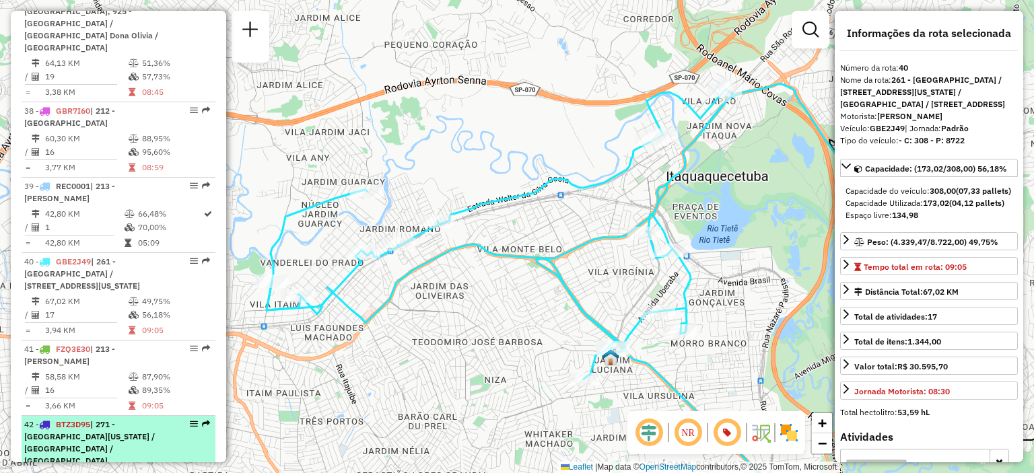
click at [183, 420] on div at bounding box center [190, 424] width 40 height 8
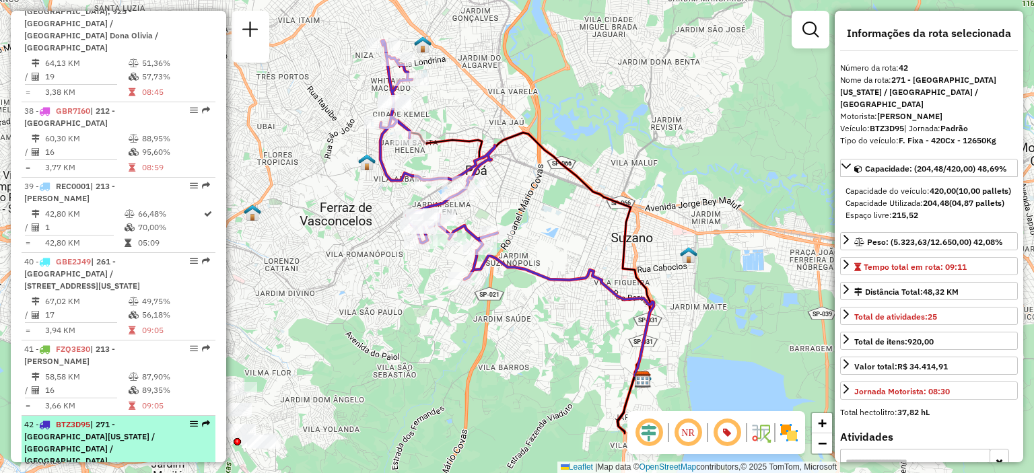
click at [191, 420] on em at bounding box center [194, 424] width 8 height 8
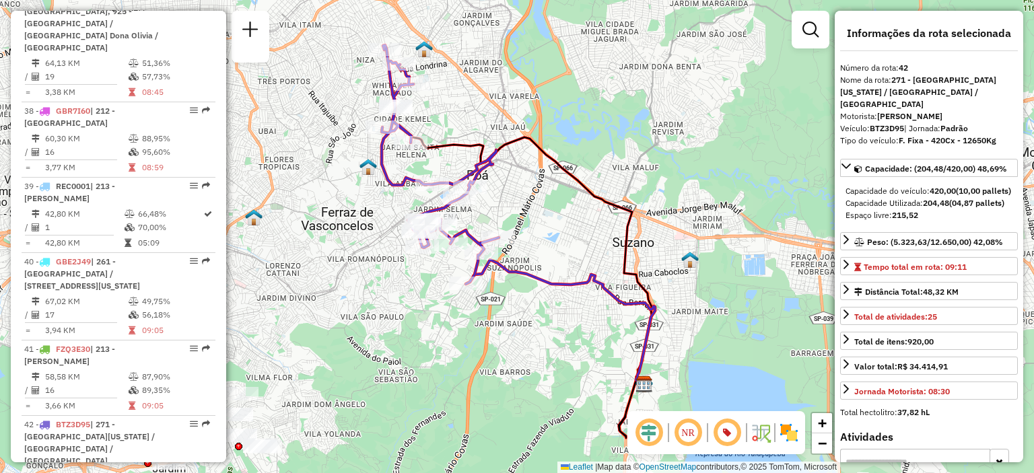
drag, startPoint x: 380, startPoint y: 230, endPoint x: 397, endPoint y: 283, distance: 56.0
click at [397, 283] on div "Janela de atendimento Grade de atendimento Capacidade Transportadoras Veículos …" at bounding box center [517, 236] width 1034 height 473
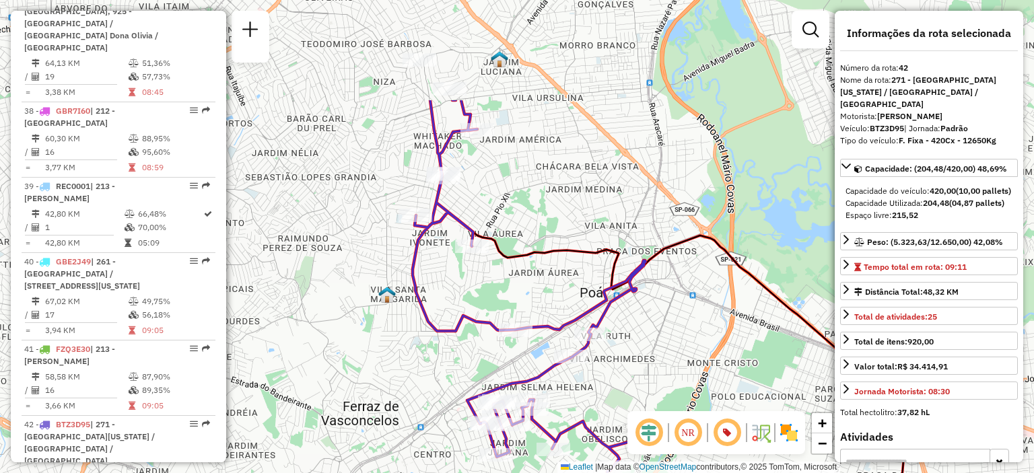
drag, startPoint x: 676, startPoint y: 226, endPoint x: 692, endPoint y: 374, distance: 148.3
click at [692, 374] on div "Janela de atendimento Grade de atendimento Capacidade Transportadoras Veículos …" at bounding box center [517, 236] width 1034 height 473
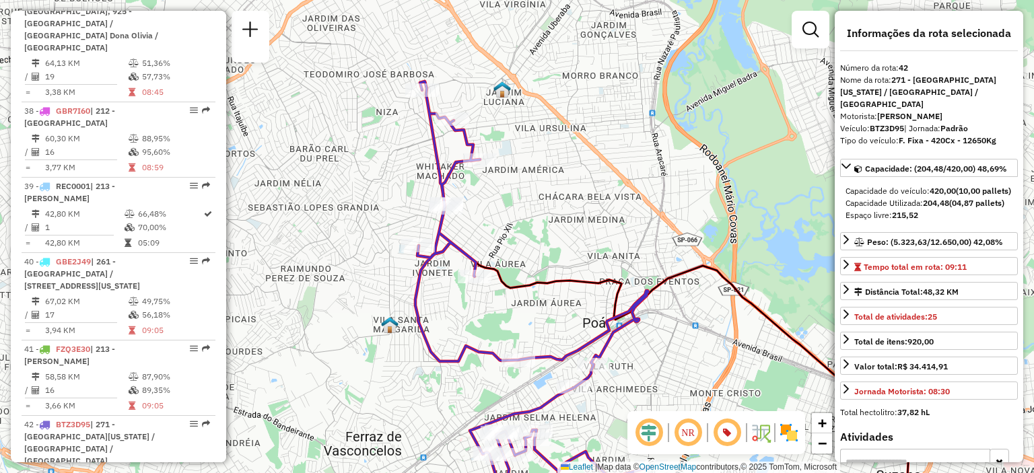
drag, startPoint x: 673, startPoint y: 222, endPoint x: 676, endPoint y: 252, distance: 30.4
click at [676, 252] on div "Janela de atendimento Grade de atendimento Capacidade Transportadoras Veículos …" at bounding box center [517, 236] width 1034 height 473
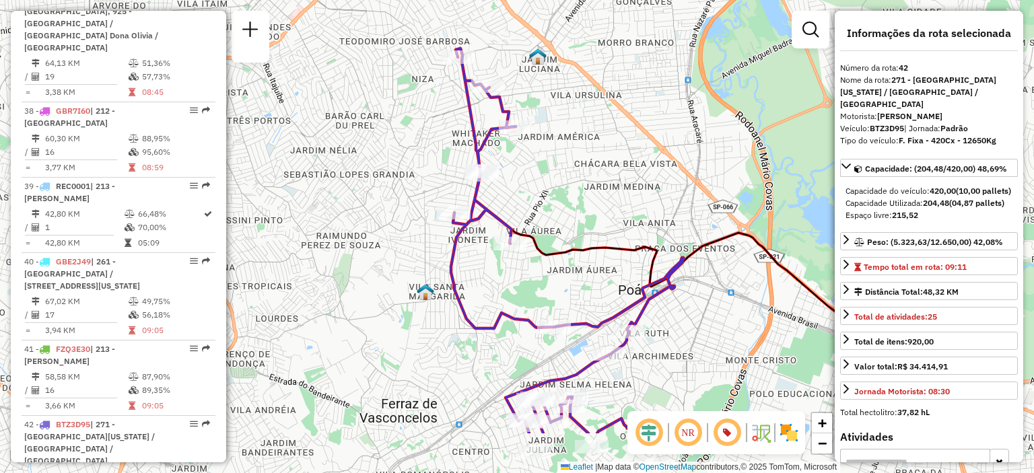
drag, startPoint x: 687, startPoint y: 301, endPoint x: 635, endPoint y: 213, distance: 101.4
click at [635, 213] on div "Janela de atendimento Grade de atendimento Capacidade Transportadoras Veículos …" at bounding box center [517, 236] width 1034 height 473
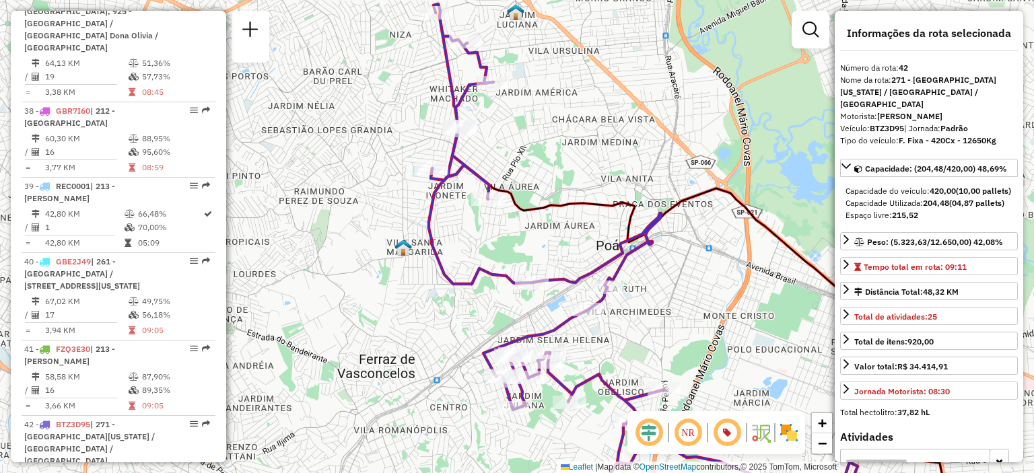
drag, startPoint x: 703, startPoint y: 361, endPoint x: 679, endPoint y: 314, distance: 52.7
click at [679, 314] on div "Janela de atendimento Grade de atendimento Capacidade Transportadoras Veículos …" at bounding box center [517, 236] width 1034 height 473
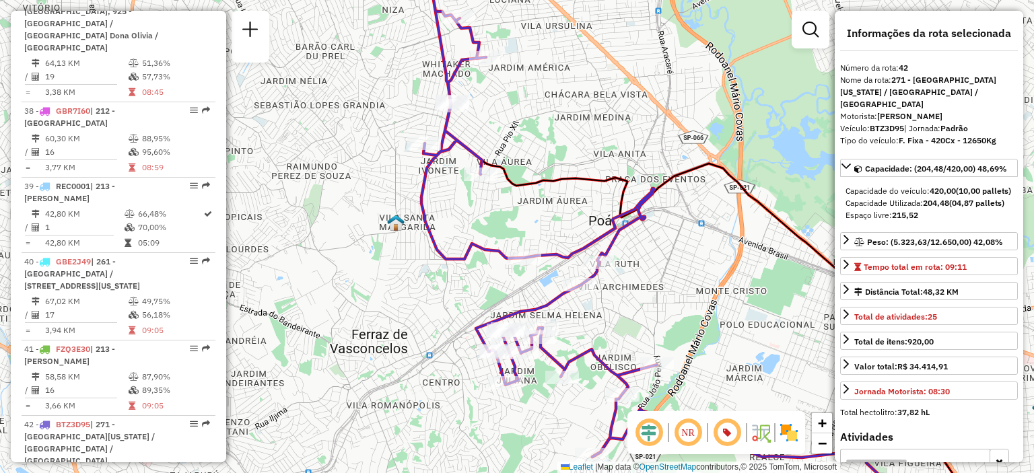
drag, startPoint x: 701, startPoint y: 357, endPoint x: 670, endPoint y: 278, distance: 84.6
click at [670, 279] on div "Janela de atendimento Grade de atendimento Capacidade Transportadoras Veículos …" at bounding box center [517, 236] width 1034 height 473
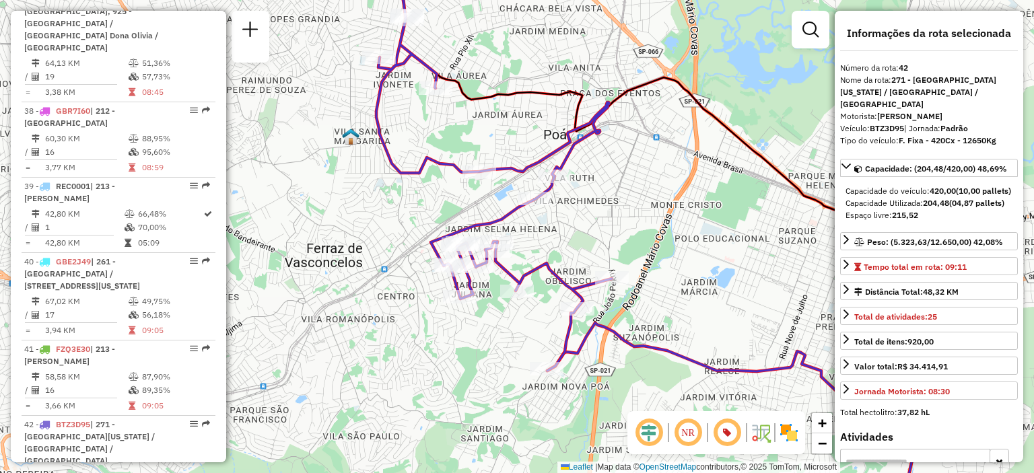
drag, startPoint x: 717, startPoint y: 322, endPoint x: 703, endPoint y: 304, distance: 23.0
click at [703, 304] on div "Janela de atendimento Grade de atendimento Capacidade Transportadoras Veículos …" at bounding box center [517, 236] width 1034 height 473
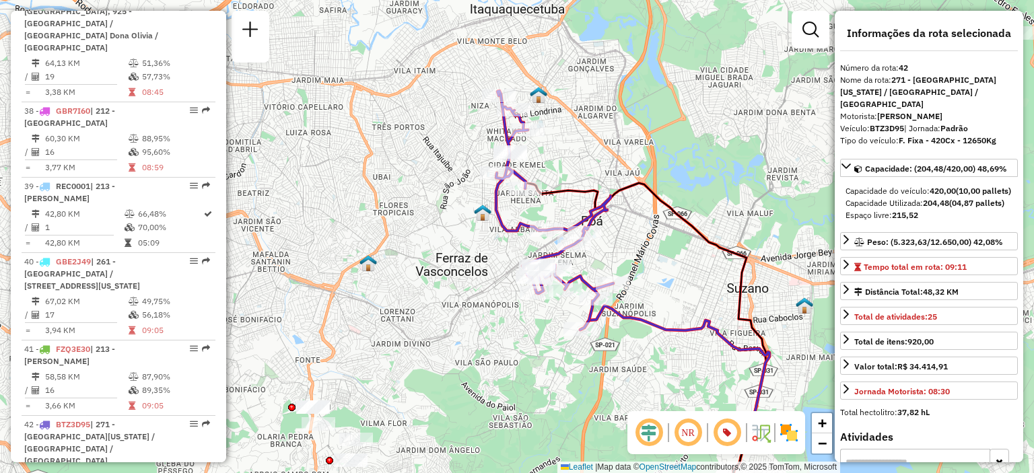
drag, startPoint x: 801, startPoint y: 322, endPoint x: 784, endPoint y: 314, distance: 19.0
click at [784, 314] on div "Janela de atendimento Grade de atendimento Capacidade Transportadoras Veículos …" at bounding box center [517, 236] width 1034 height 473
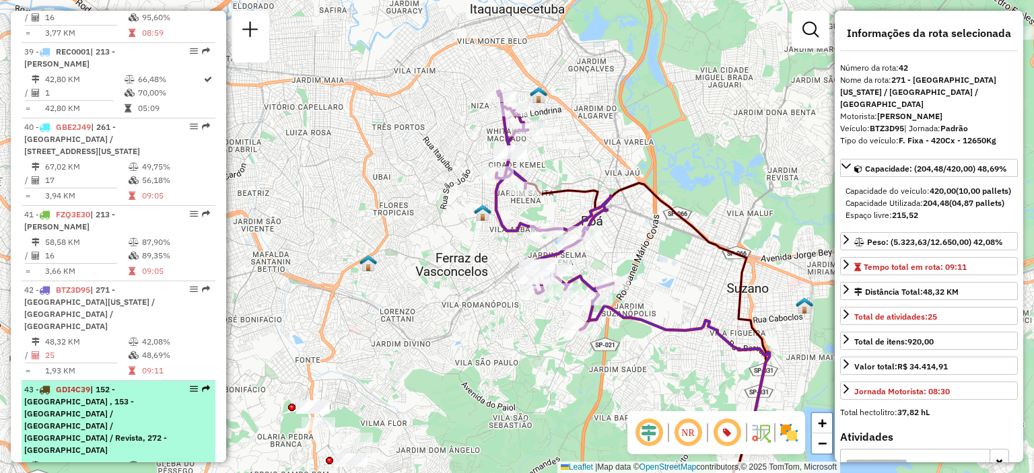
scroll to position [4317, 0]
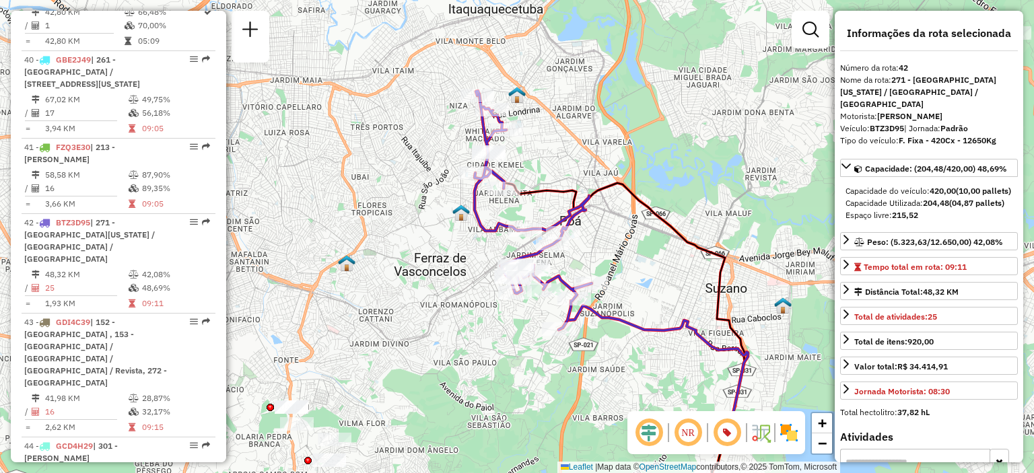
drag, startPoint x: 750, startPoint y: 387, endPoint x: 728, endPoint y: 387, distance: 21.5
click at [728, 387] on div "Janela de atendimento Grade de atendimento Capacidade Transportadoras Veículos …" at bounding box center [517, 236] width 1034 height 473
